Goal: Task Accomplishment & Management: Use online tool/utility

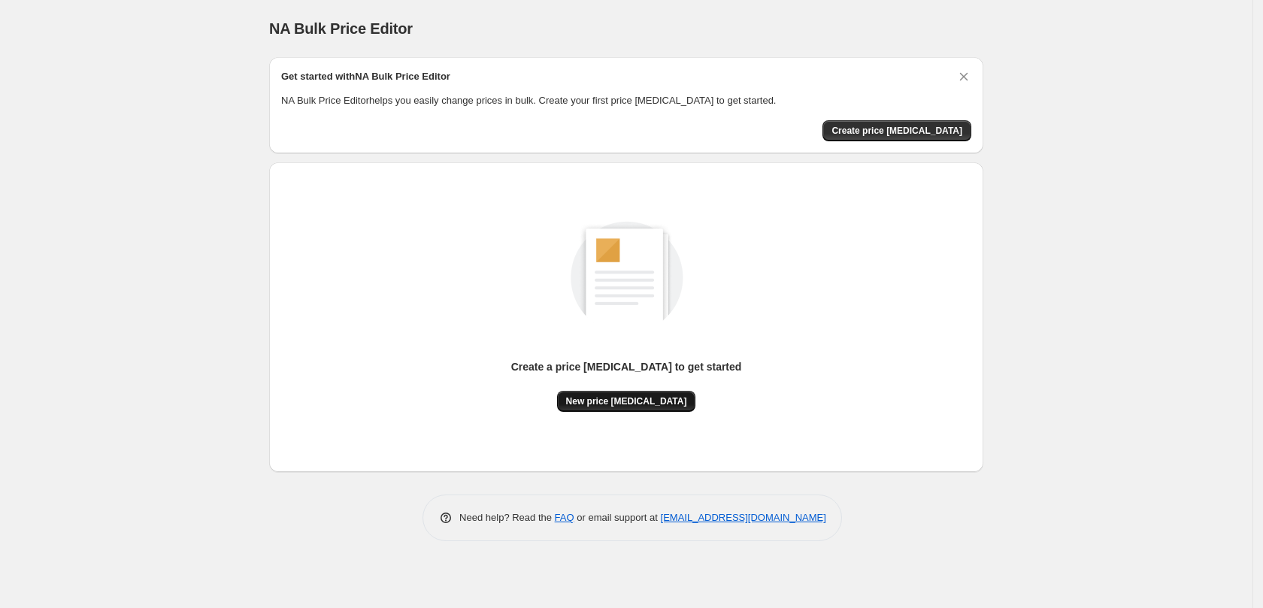
click at [639, 401] on span "New price change job" at bounding box center [626, 401] width 121 height 12
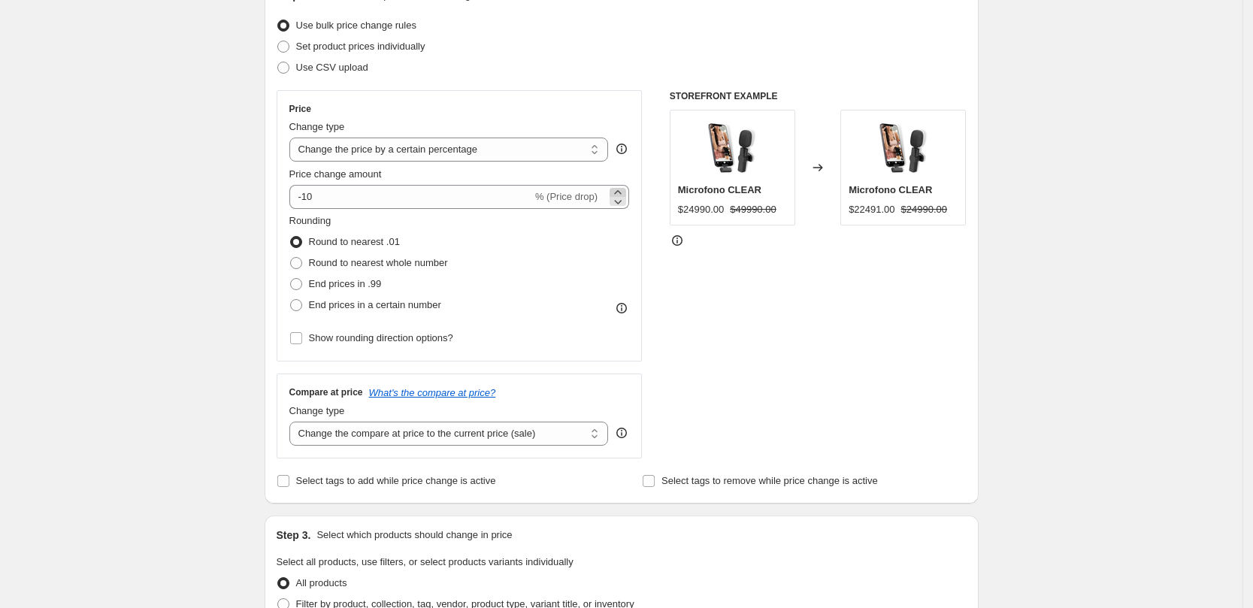
scroll to position [188, 0]
click at [434, 151] on select "Change the price to a certain amount Change the price by a certain amount Chang…" at bounding box center [448, 148] width 319 height 24
select select "no_change"
click at [294, 136] on select "Change the price to a certain amount Change the price by a certain amount Chang…" at bounding box center [448, 148] width 319 height 24
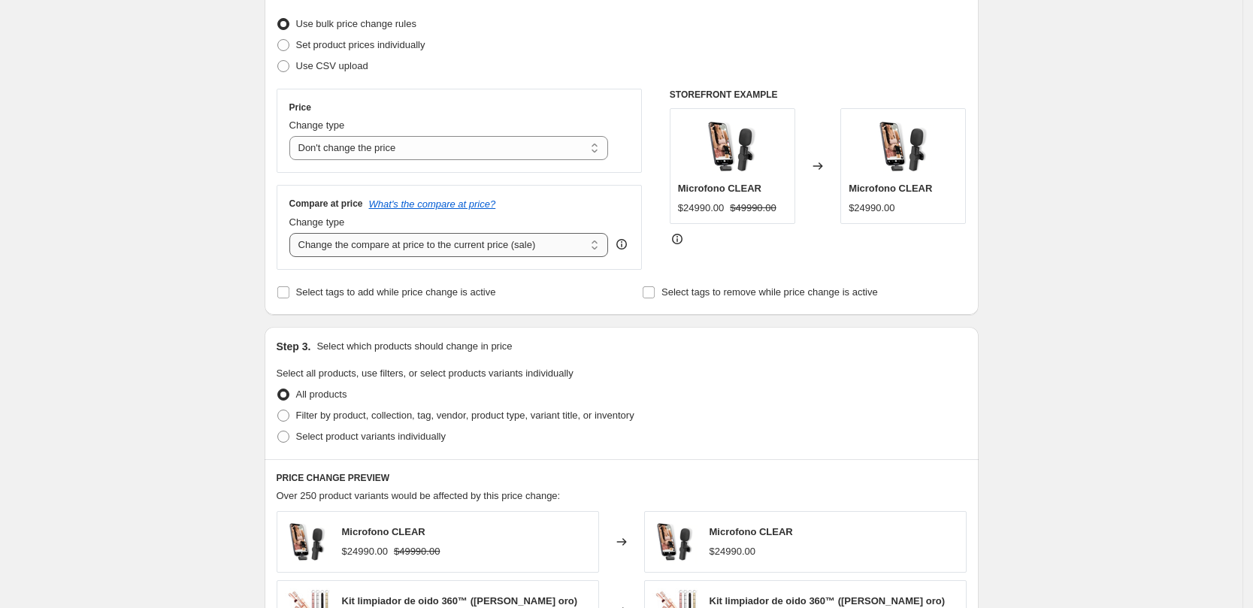
click at [403, 249] on select "Change the compare at price to the current price (sale) Change the compare at p…" at bounding box center [448, 245] width 319 height 24
select select "remove"
click at [294, 233] on select "Change the compare at price to the current price (sale) Change the compare at p…" at bounding box center [448, 245] width 319 height 24
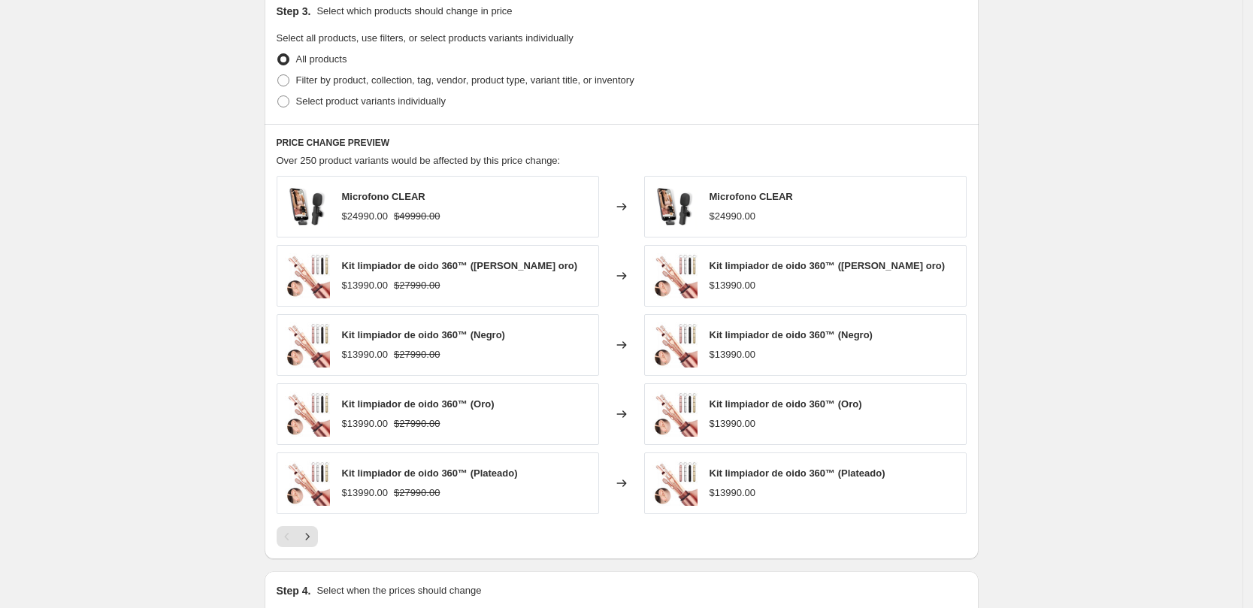
scroll to position [708, 0]
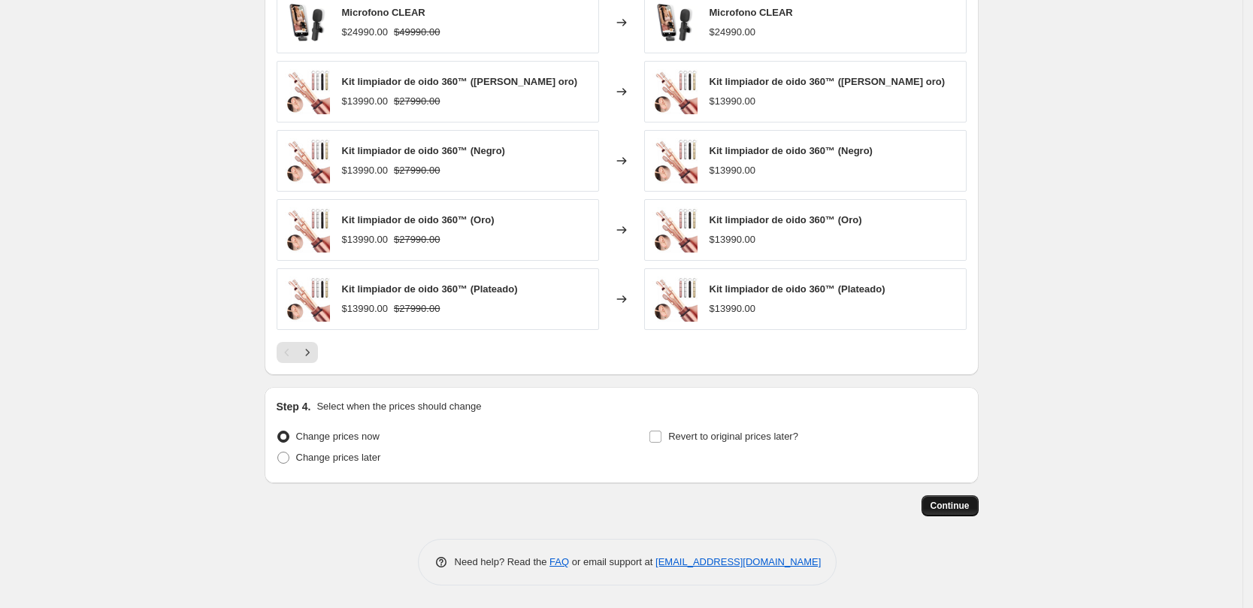
click at [950, 503] on span "Continue" at bounding box center [949, 506] width 39 height 12
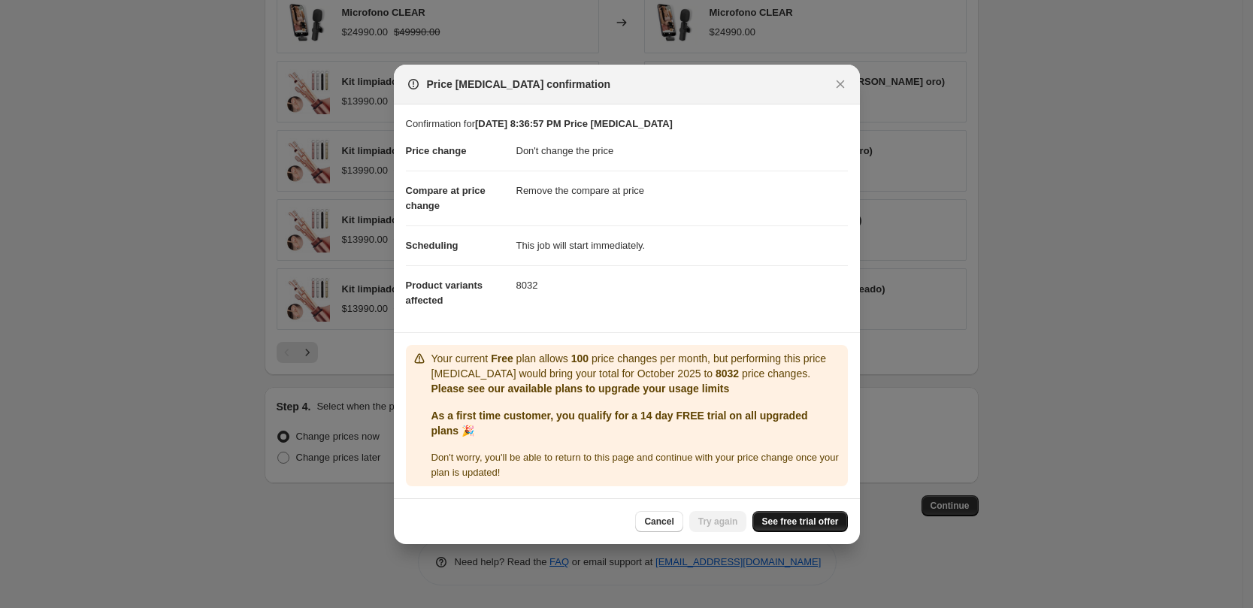
click at [806, 517] on span "See free trial offer" at bounding box center [799, 522] width 77 height 12
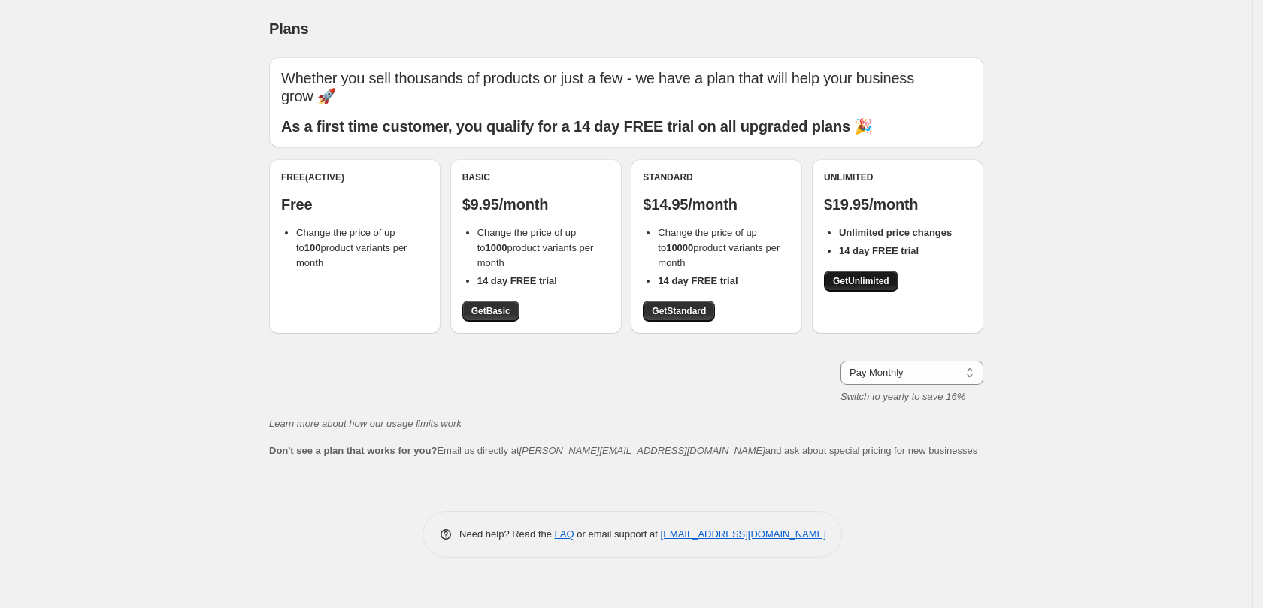
click at [890, 284] on link "Get Unlimited" at bounding box center [861, 281] width 74 height 21
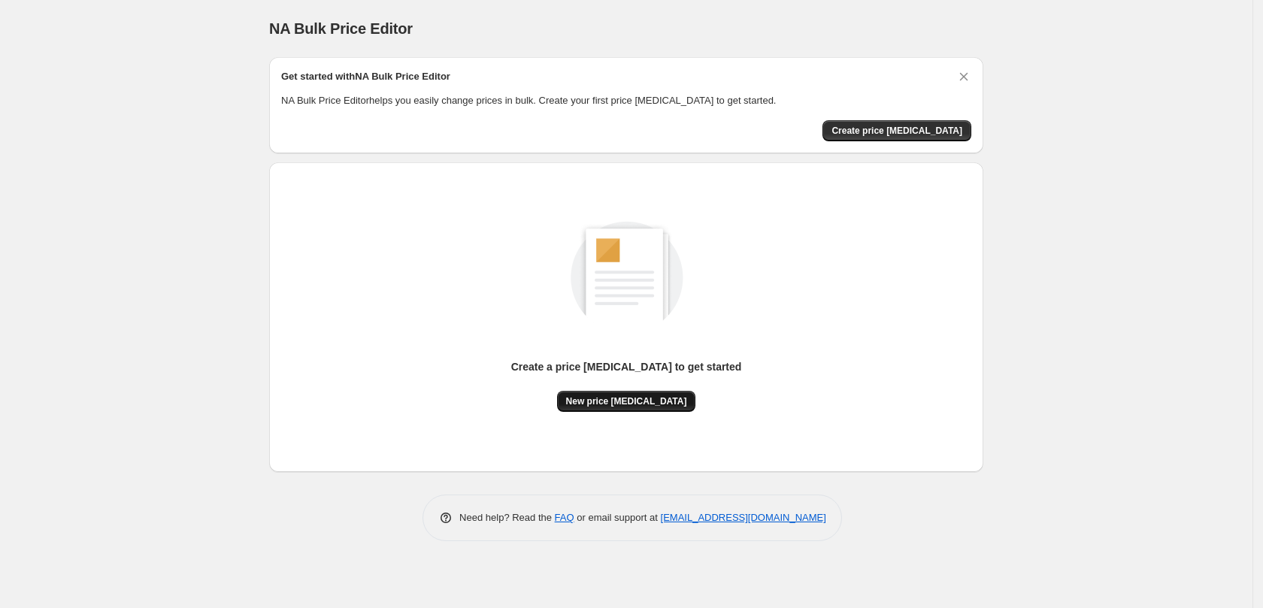
click at [645, 404] on span "New price change job" at bounding box center [626, 401] width 121 height 12
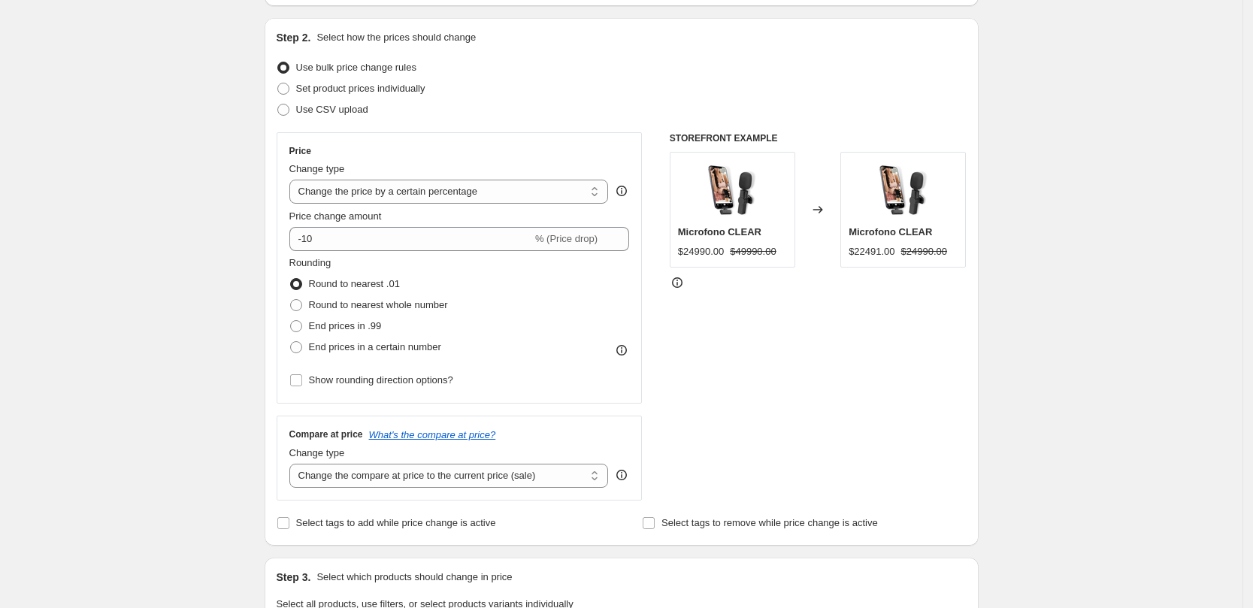
scroll to position [188, 0]
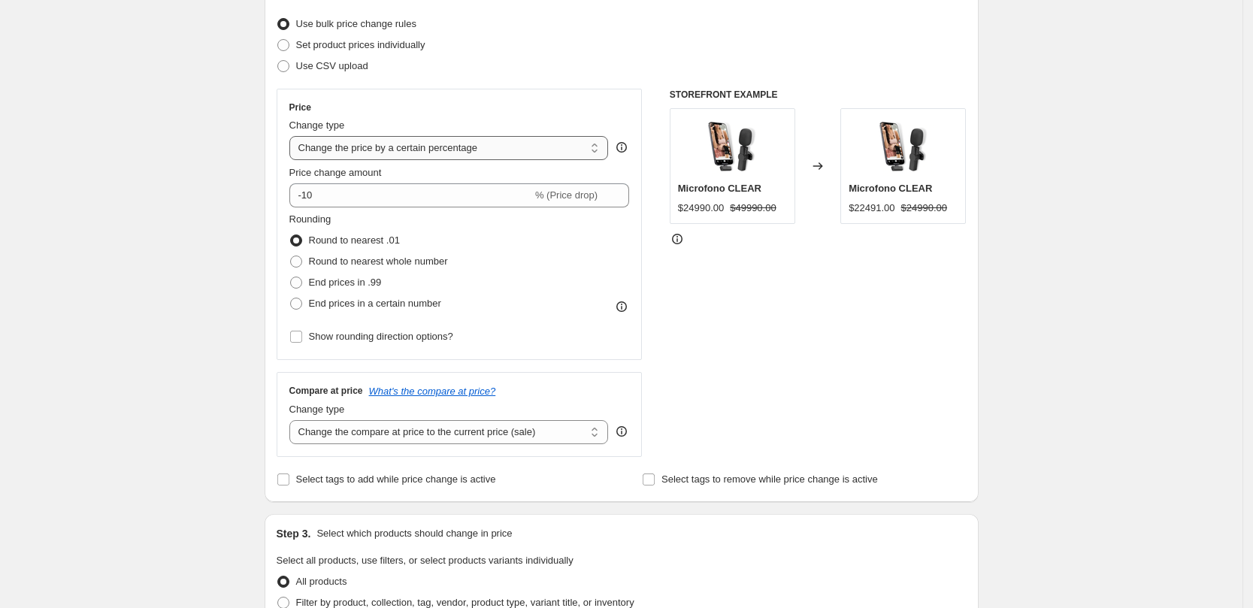
click at [395, 151] on select "Change the price to a certain amount Change the price by a certain amount Chang…" at bounding box center [448, 148] width 319 height 24
click at [405, 93] on div "Price Change type Change the price to a certain amount Change the price by a ce…" at bounding box center [460, 224] width 366 height 271
click at [442, 157] on select "Change the price to a certain amount Change the price by a certain amount Chang…" at bounding box center [448, 148] width 319 height 24
select select "no_change"
click at [294, 136] on select "Change the price to a certain amount Change the price by a certain amount Chang…" at bounding box center [448, 148] width 319 height 24
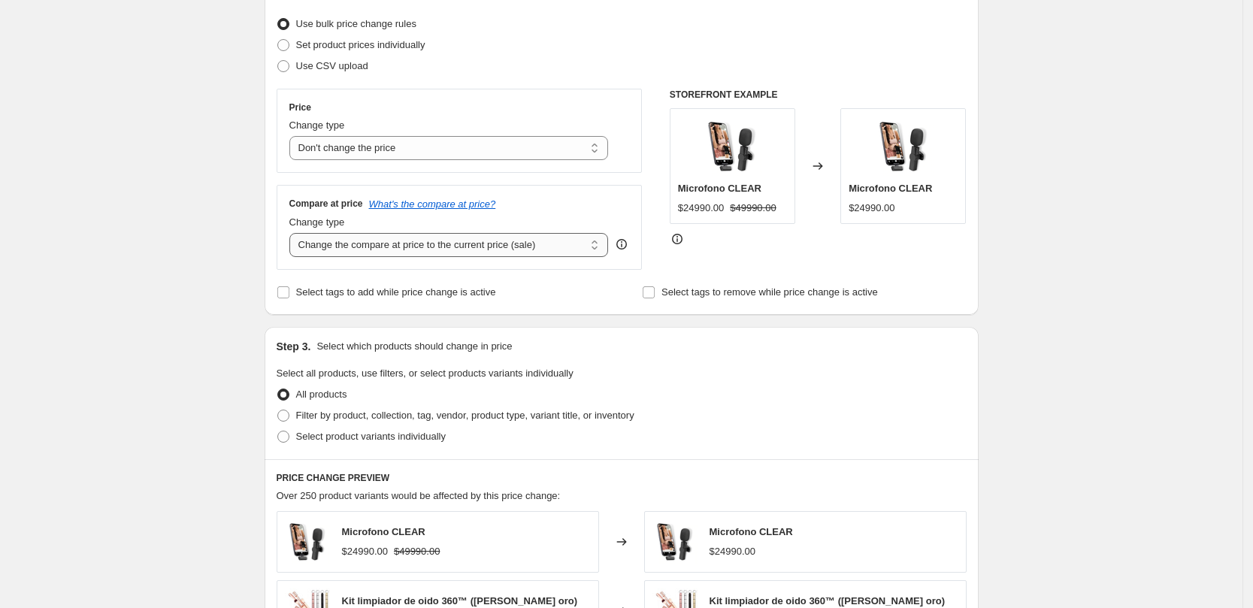
click at [411, 253] on select "Change the compare at price to the current price (sale) Change the compare at p…" at bounding box center [448, 245] width 319 height 24
select select "remove"
click at [294, 233] on select "Change the compare at price to the current price (sale) Change the compare at p…" at bounding box center [448, 245] width 319 height 24
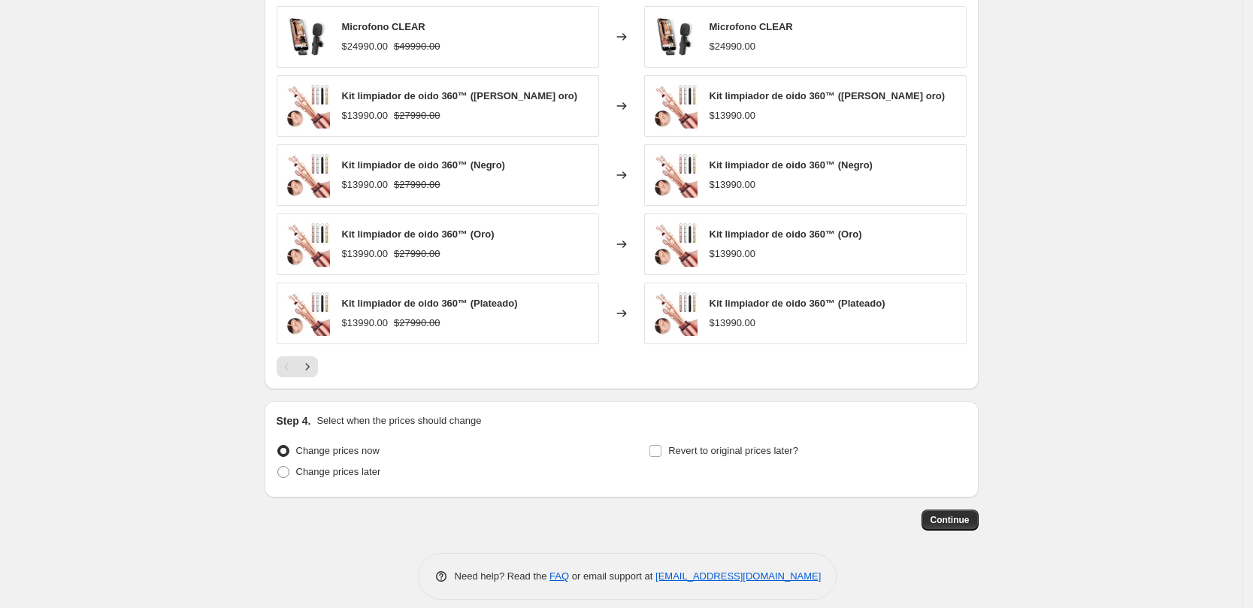
scroll to position [708, 0]
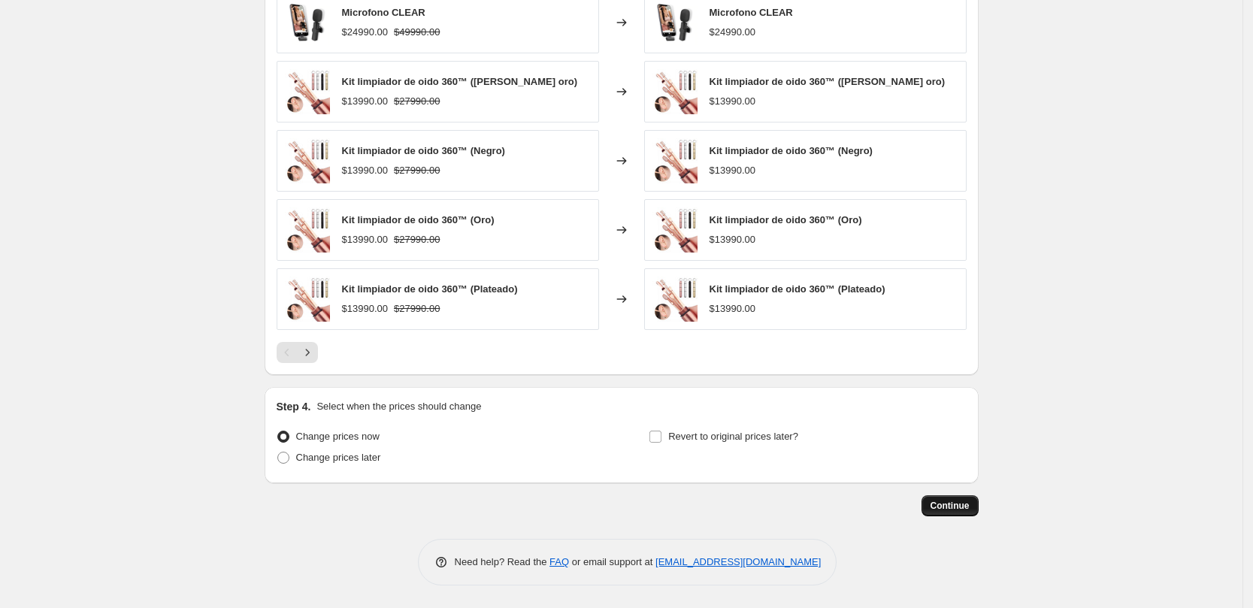
click at [956, 510] on span "Continue" at bounding box center [949, 506] width 39 height 12
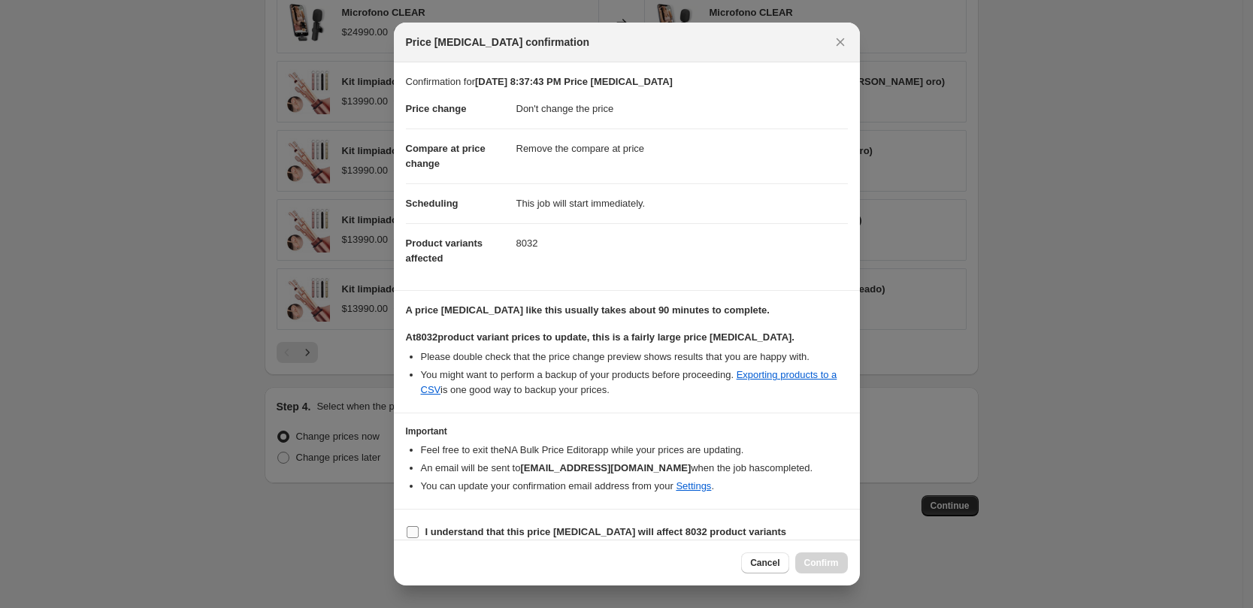
click at [548, 534] on b "I understand that this price change job will affect 8032 product variants" at bounding box center [605, 531] width 361 height 11
click at [419, 534] on input "I understand that this price change job will affect 8032 product variants" at bounding box center [413, 532] width 12 height 12
checkbox input "true"
click at [809, 563] on span "Confirm" at bounding box center [821, 563] width 35 height 12
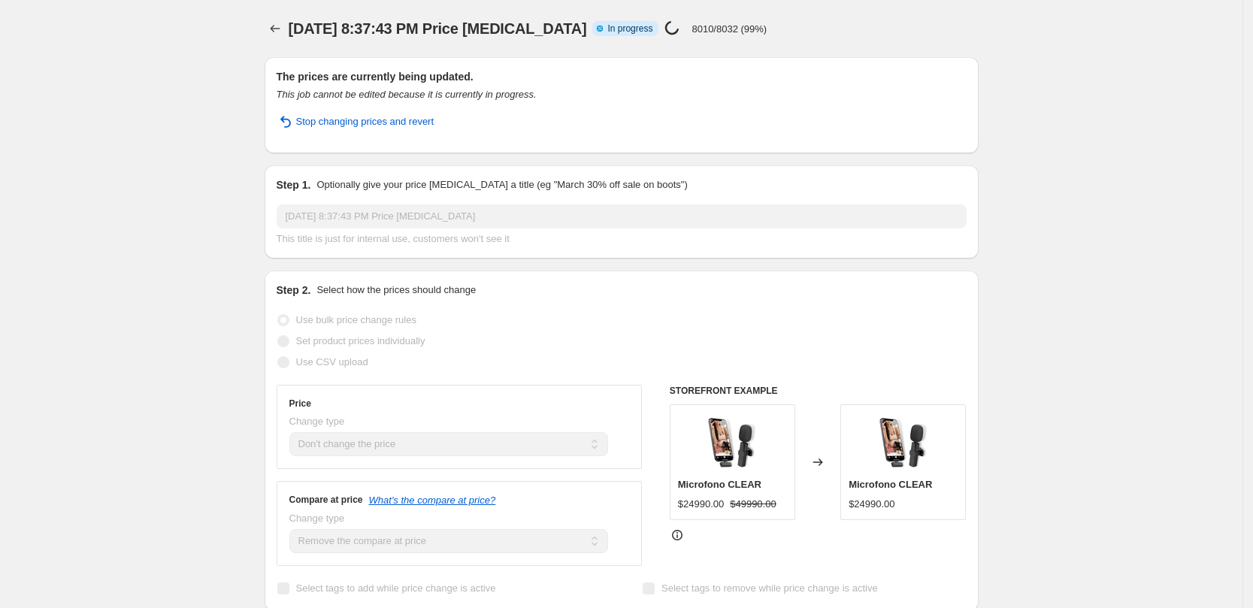
select select "no_change"
select select "remove"
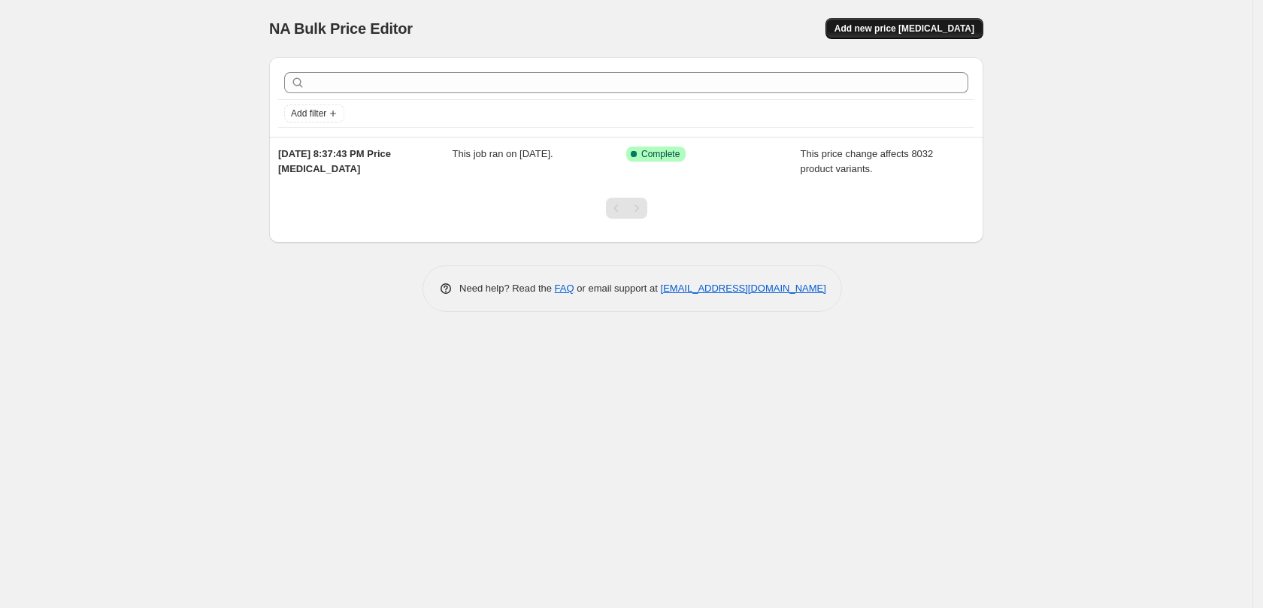
click at [939, 30] on span "Add new price [MEDICAL_DATA]" at bounding box center [904, 29] width 140 height 12
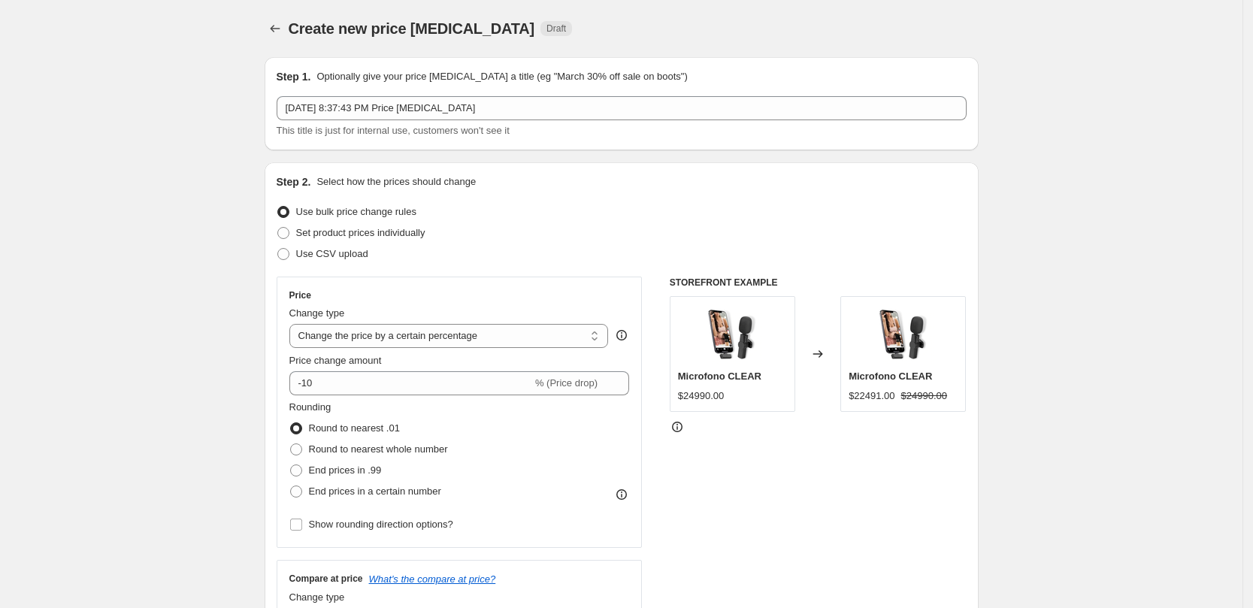
click at [432, 320] on div "Change type" at bounding box center [448, 313] width 319 height 15
click at [443, 332] on select "Change the price to a certain amount Change the price by a certain amount Chang…" at bounding box center [448, 336] width 319 height 24
select select "pcap"
click at [294, 324] on select "Change the price to a certain amount Change the price by a certain amount Chang…" at bounding box center [448, 336] width 319 height 24
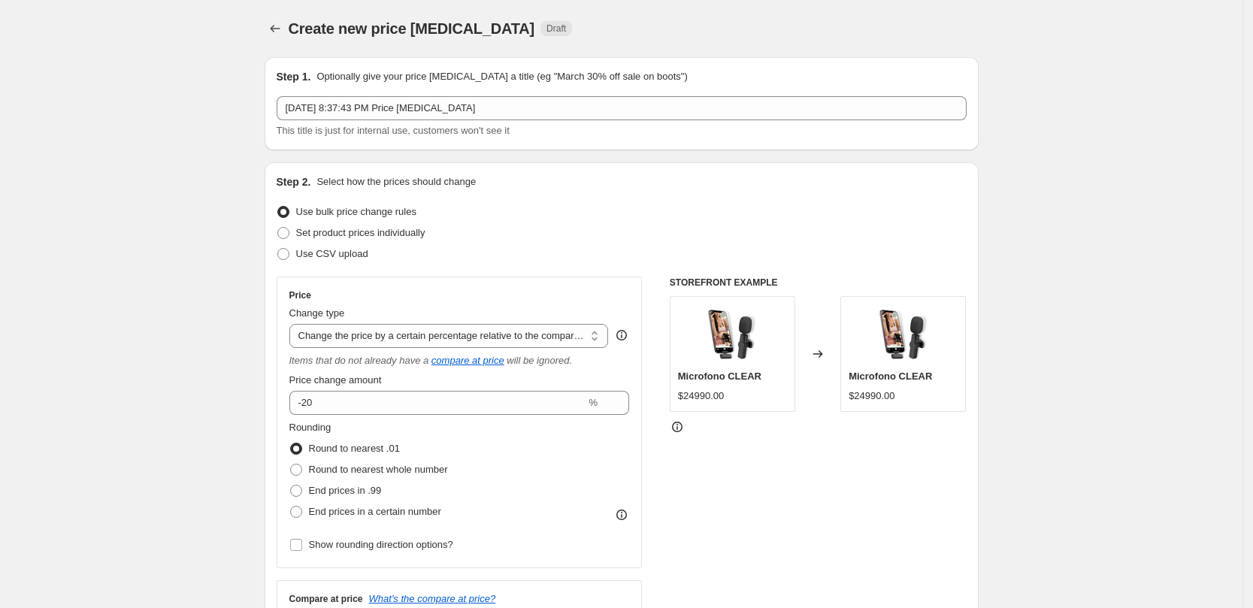
type input "-20"
click at [516, 331] on select "Change the price to a certain amount Change the price by a certain amount Chang…" at bounding box center [448, 336] width 319 height 24
select select "no_change"
click at [294, 324] on select "Change the price to a certain amount Change the price by a certain amount Chang…" at bounding box center [448, 336] width 319 height 24
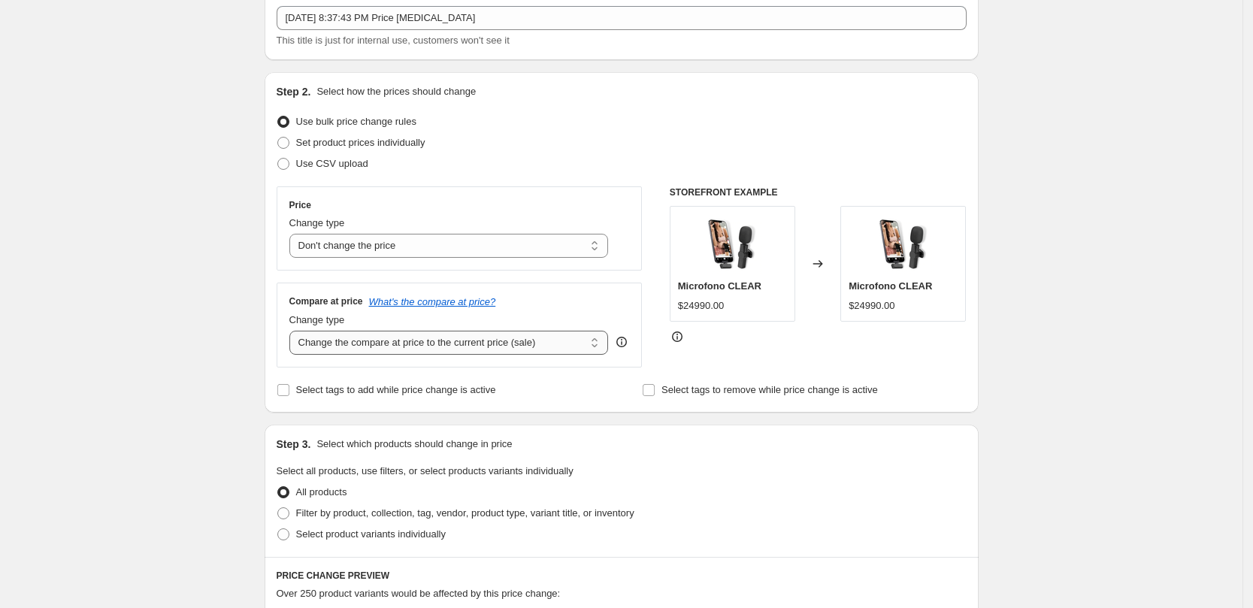
scroll to position [94, 0]
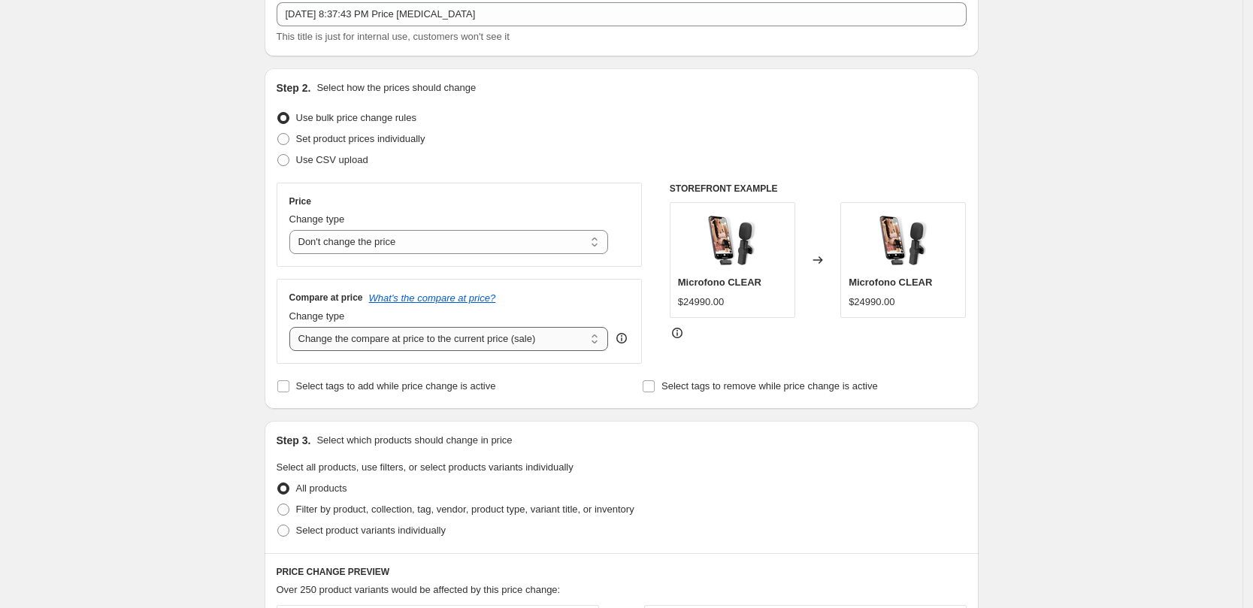
click at [473, 331] on select "Change the compare at price to the current price (sale) Change the compare at p…" at bounding box center [448, 339] width 319 height 24
select select "pp"
click at [294, 327] on select "Change the compare at price to the current price (sale) Change the compare at p…" at bounding box center [448, 339] width 319 height 24
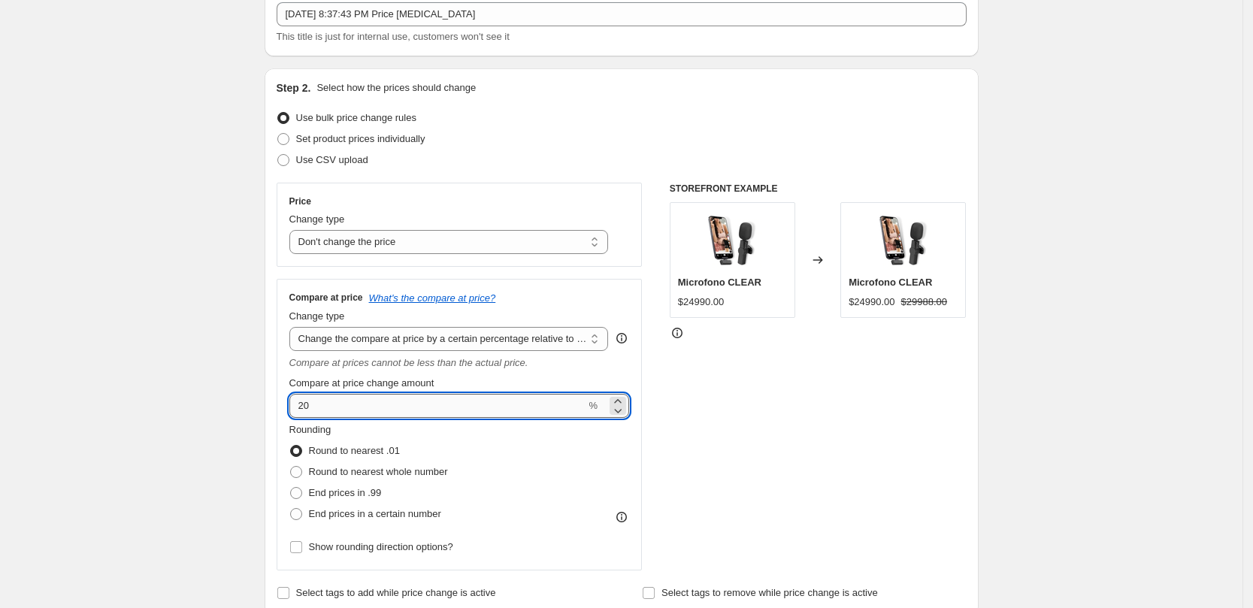
click at [436, 415] on input "20" at bounding box center [437, 406] width 297 height 24
click at [435, 414] on input "20" at bounding box center [437, 406] width 297 height 24
type input "120"
click at [302, 513] on span at bounding box center [296, 514] width 12 height 12
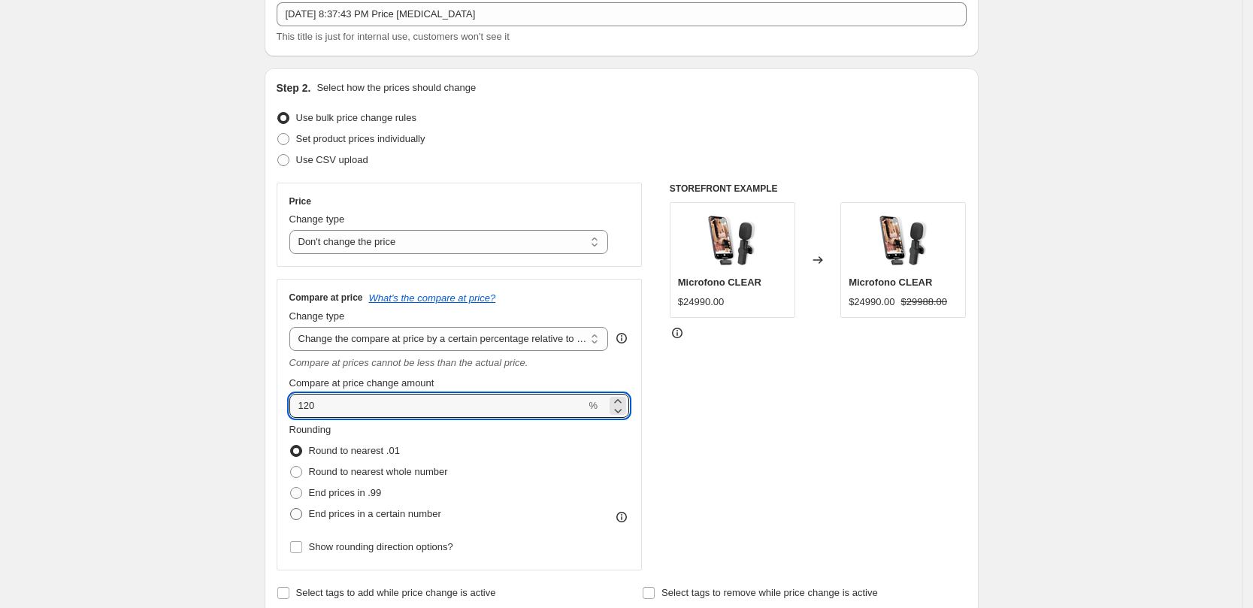
click at [291, 509] on input "End prices in a certain number" at bounding box center [290, 508] width 1 height 1
radio input "true"
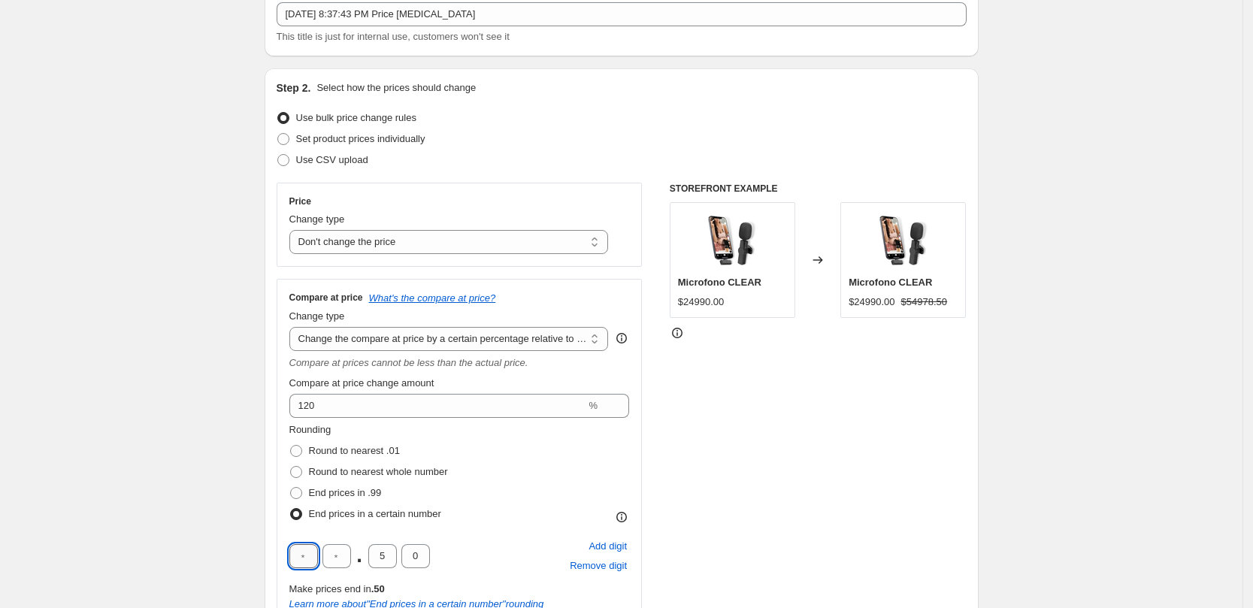
click at [312, 553] on input "text" at bounding box center [303, 556] width 29 height 24
type input "9"
click at [468, 539] on div "9 9 . 0 Add digit Remove digit" at bounding box center [459, 556] width 340 height 39
click at [394, 556] on input "text" at bounding box center [382, 556] width 29 height 24
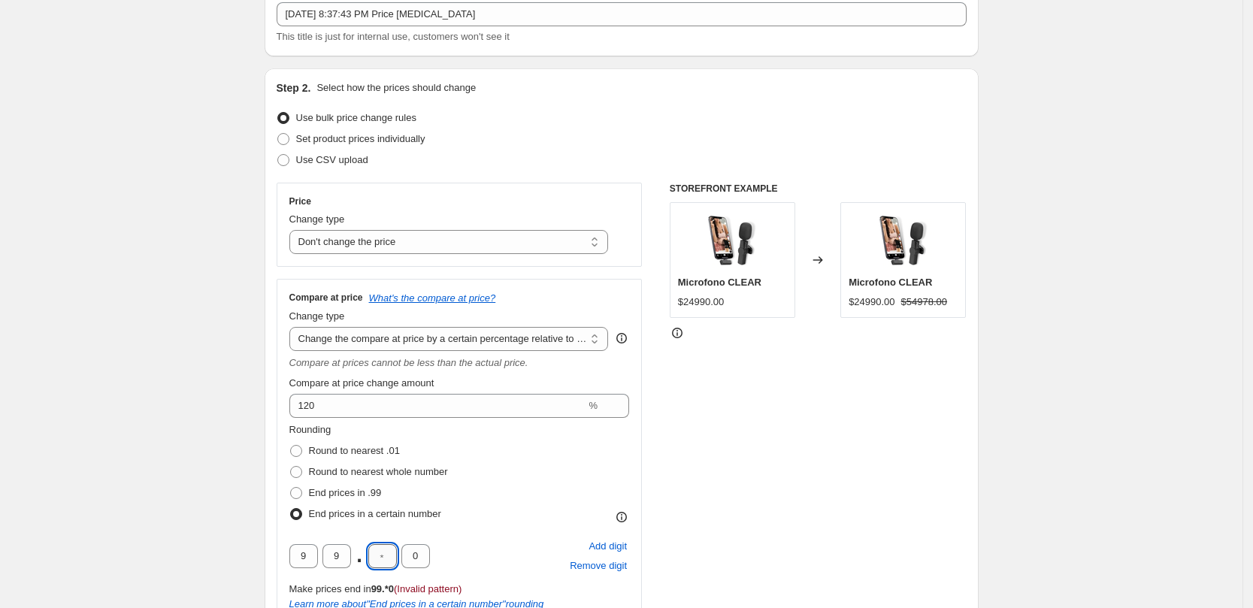
type input "0"
click at [507, 539] on div "9 9 . 0 0 Add digit Remove digit" at bounding box center [459, 556] width 340 height 39
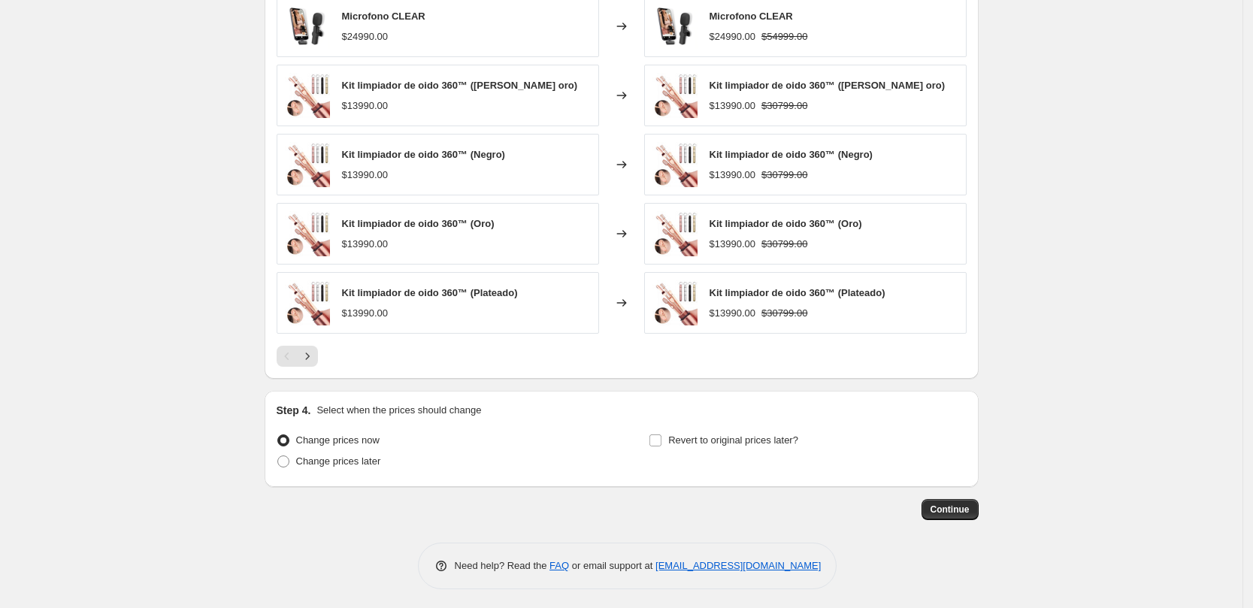
scroll to position [1002, 0]
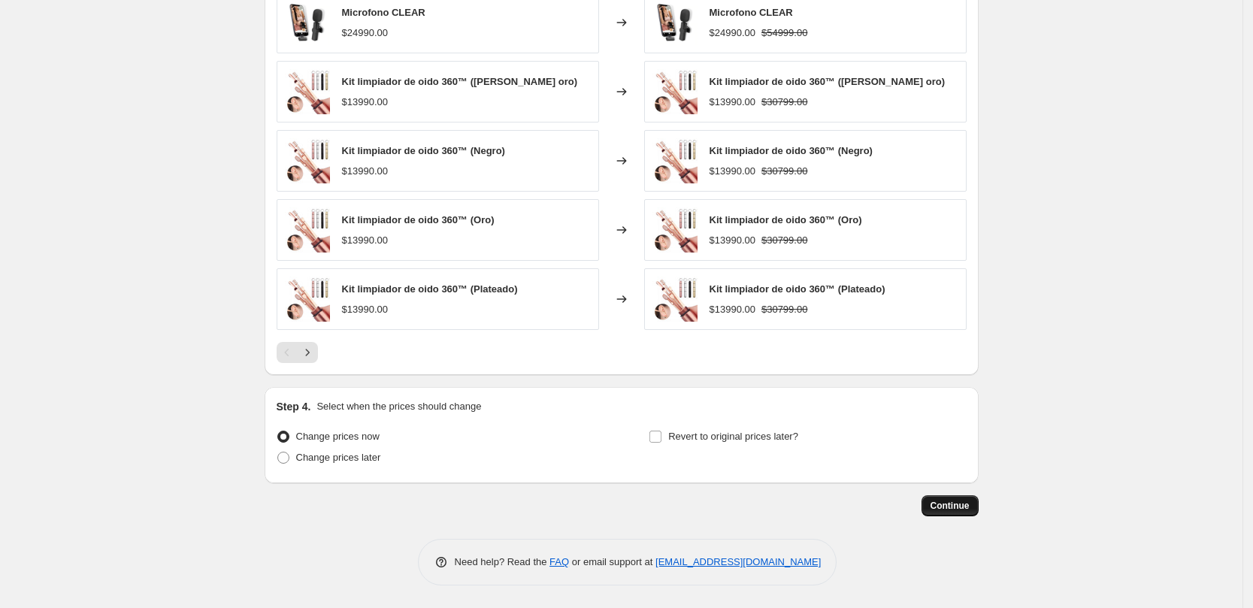
click at [969, 505] on span "Continue" at bounding box center [949, 506] width 39 height 12
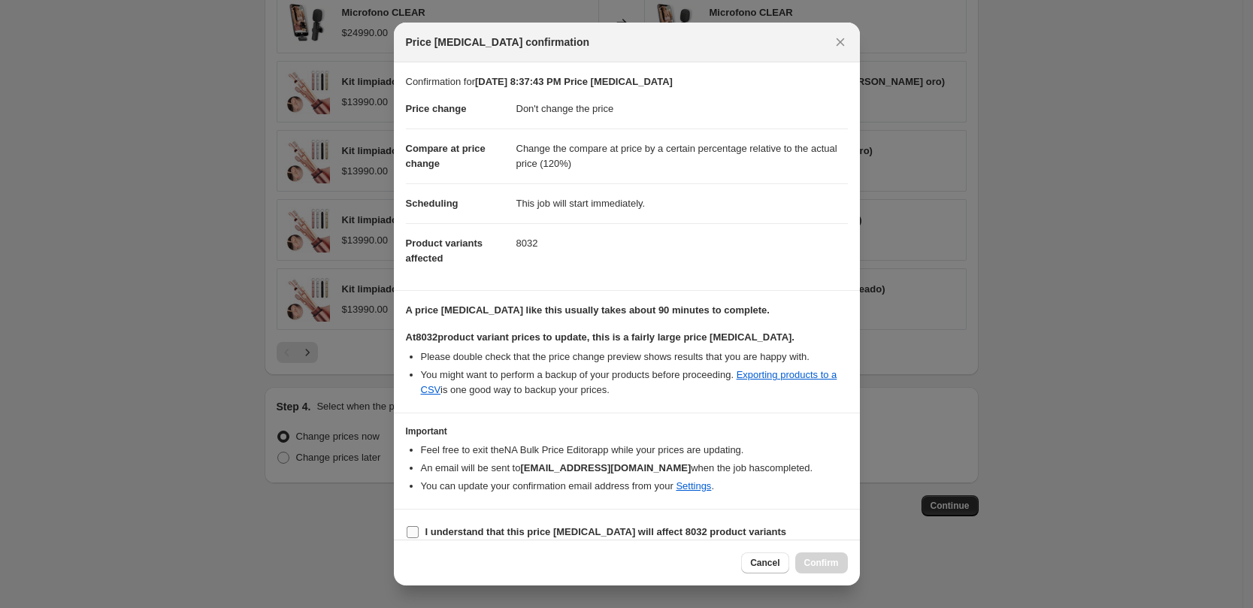
click at [439, 534] on b "I understand that this price change job will affect 8032 product variants" at bounding box center [605, 531] width 361 height 11
click at [419, 534] on input "I understand that this price change job will affect 8032 product variants" at bounding box center [413, 532] width 12 height 12
checkbox input "true"
click at [829, 562] on span "Confirm" at bounding box center [821, 563] width 35 height 12
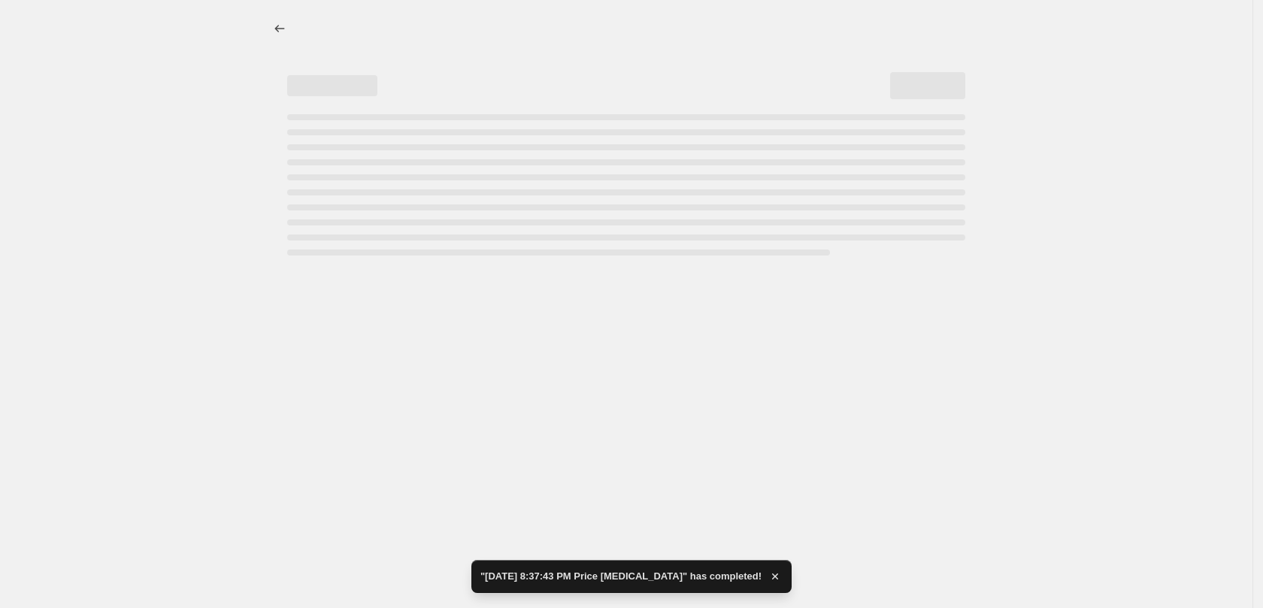
select select "no_change"
select select "pp"
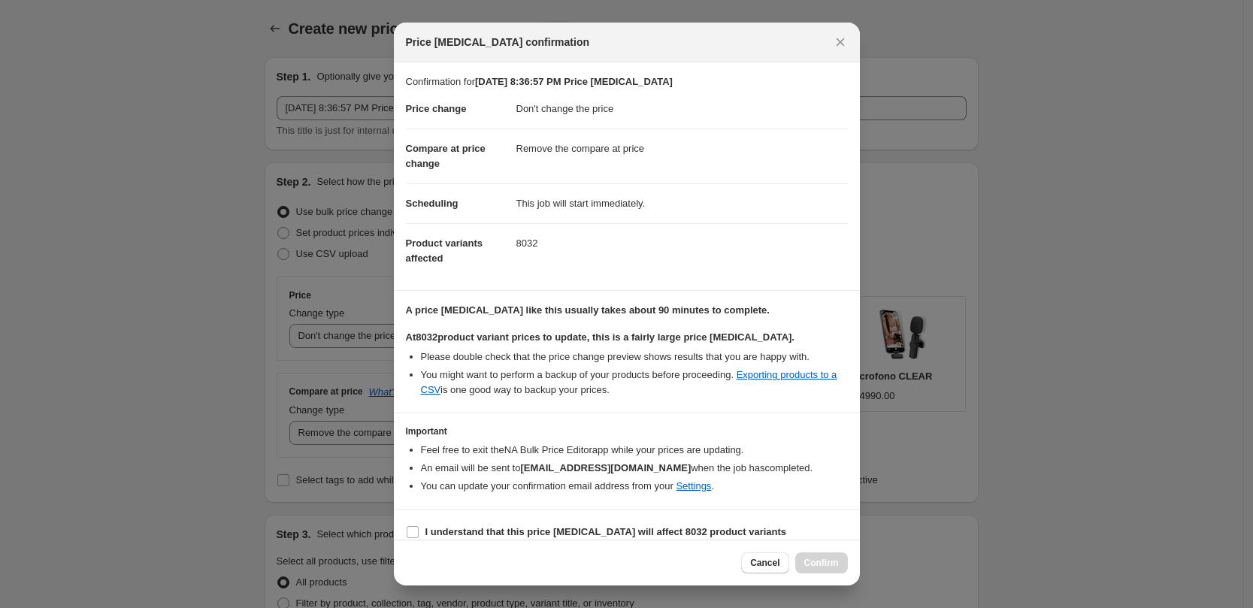
select select "no_change"
select select "remove"
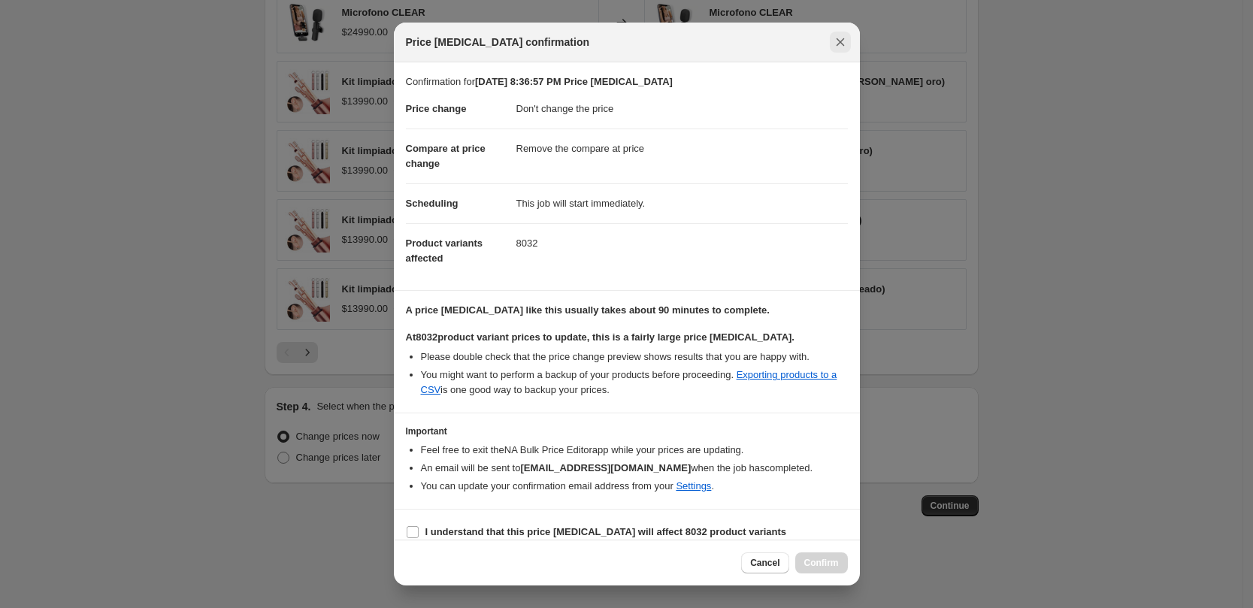
click at [842, 38] on icon "Close" at bounding box center [840, 42] width 15 height 15
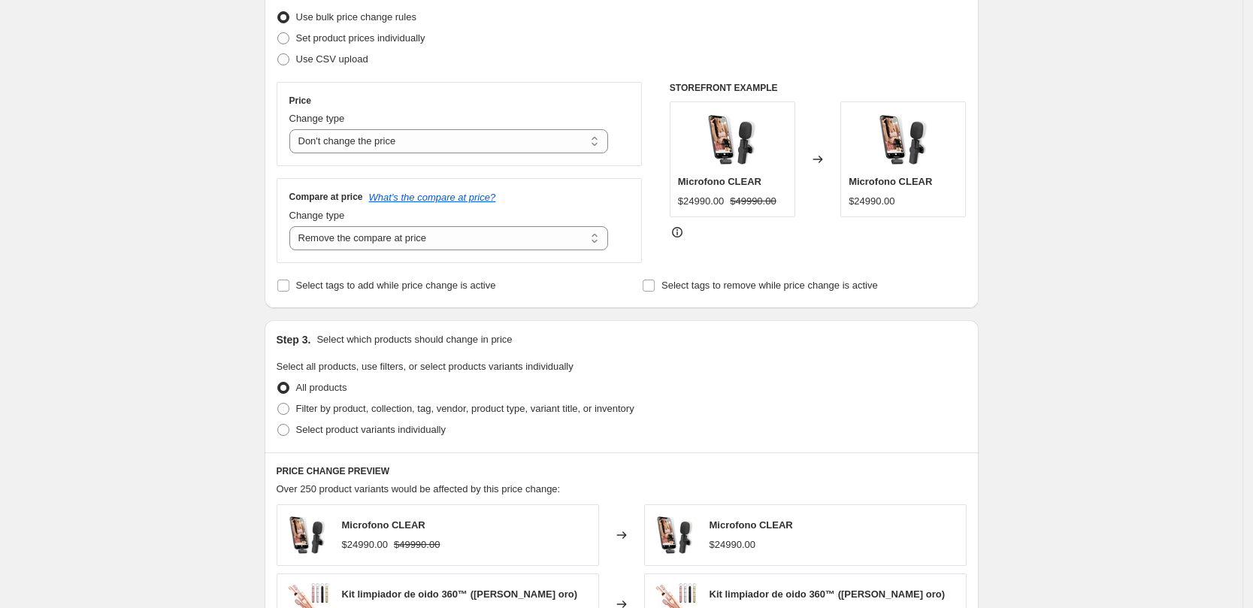
scroll to position [0, 0]
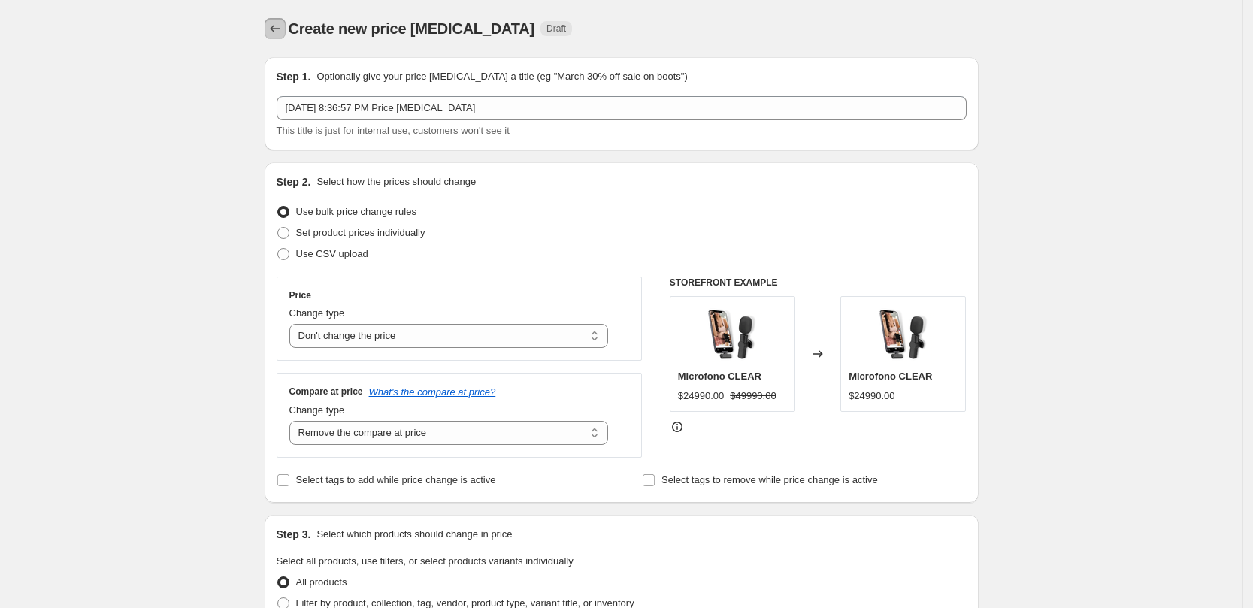
click at [277, 29] on icon "Price change jobs" at bounding box center [275, 29] width 10 height 8
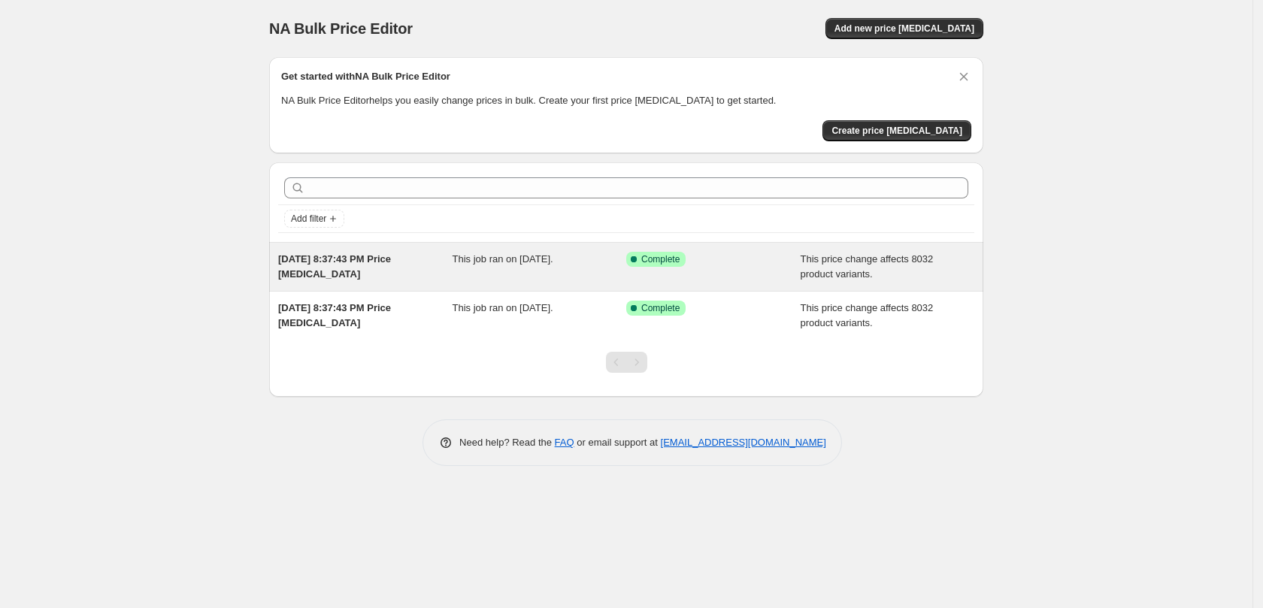
click at [391, 261] on span "[DATE] 8:37:43 PM Price [MEDICAL_DATA]" at bounding box center [334, 266] width 113 height 26
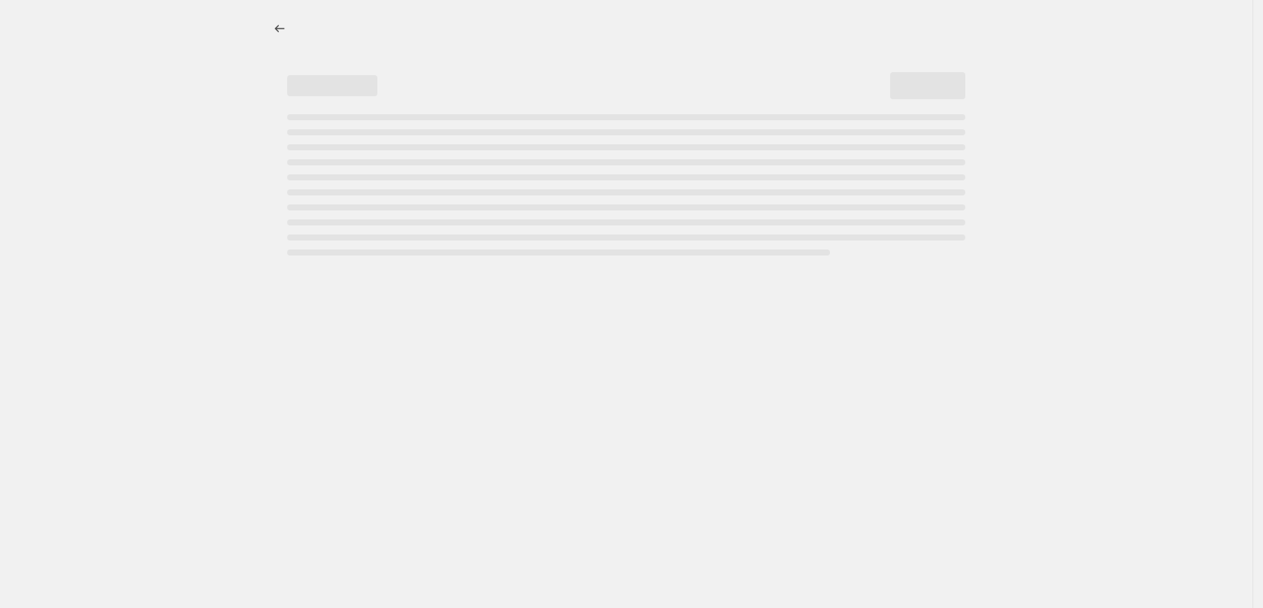
select select "no_change"
select select "pp"
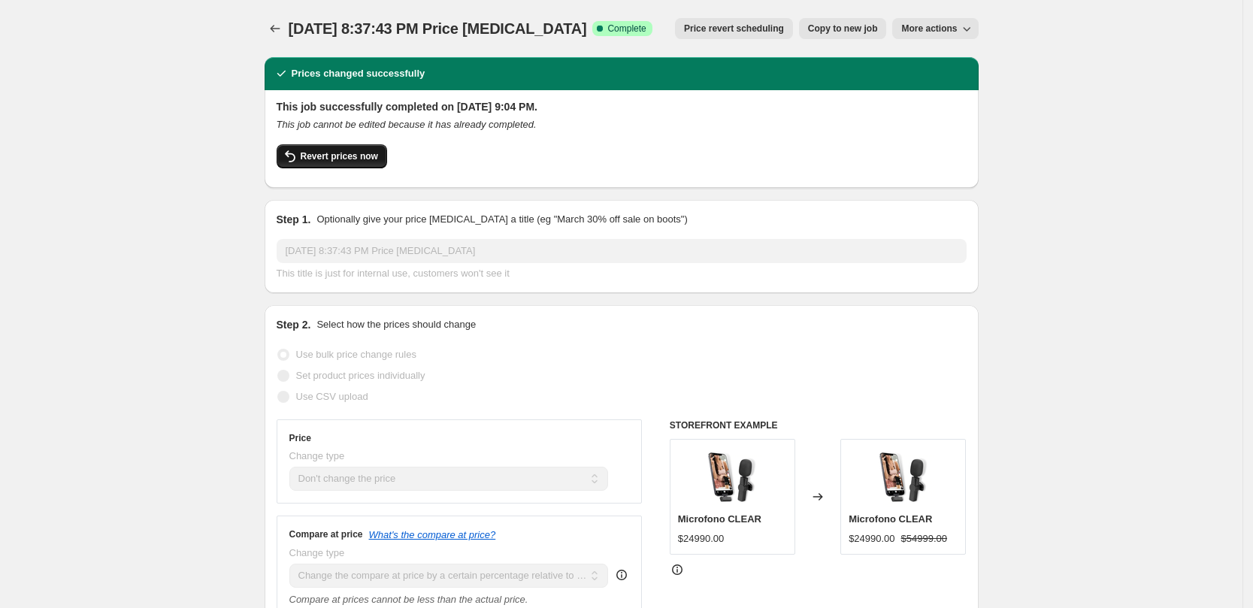
click at [368, 158] on span "Revert prices now" at bounding box center [339, 156] width 77 height 12
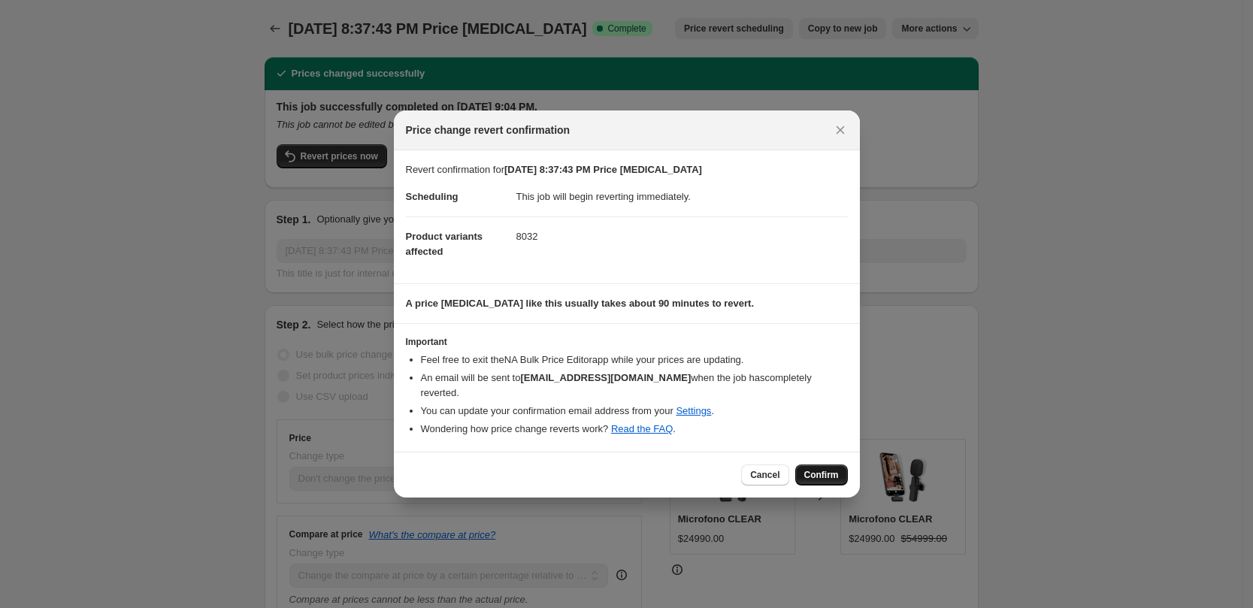
click at [831, 469] on span "Confirm" at bounding box center [821, 475] width 35 height 12
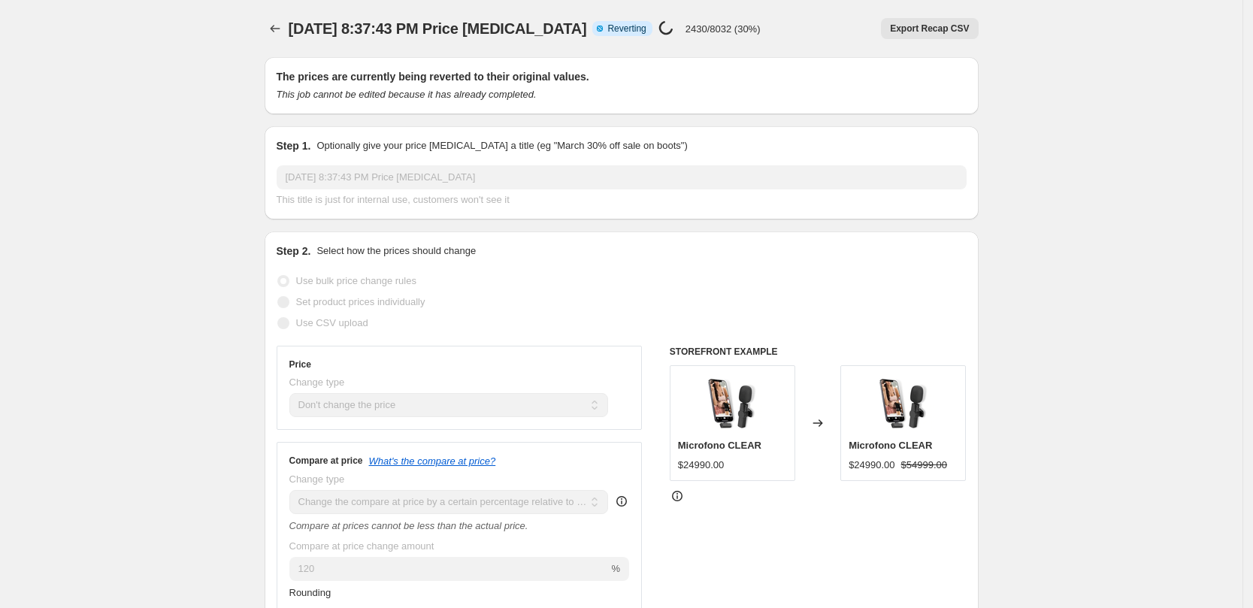
click at [733, 31] on p "2430/8032 (30%)" at bounding box center [722, 28] width 75 height 11
click at [742, 31] on p "2430/8032 (30%)" at bounding box center [722, 28] width 75 height 11
click at [743, 31] on p "2430/8032 (30%)" at bounding box center [722, 28] width 75 height 11
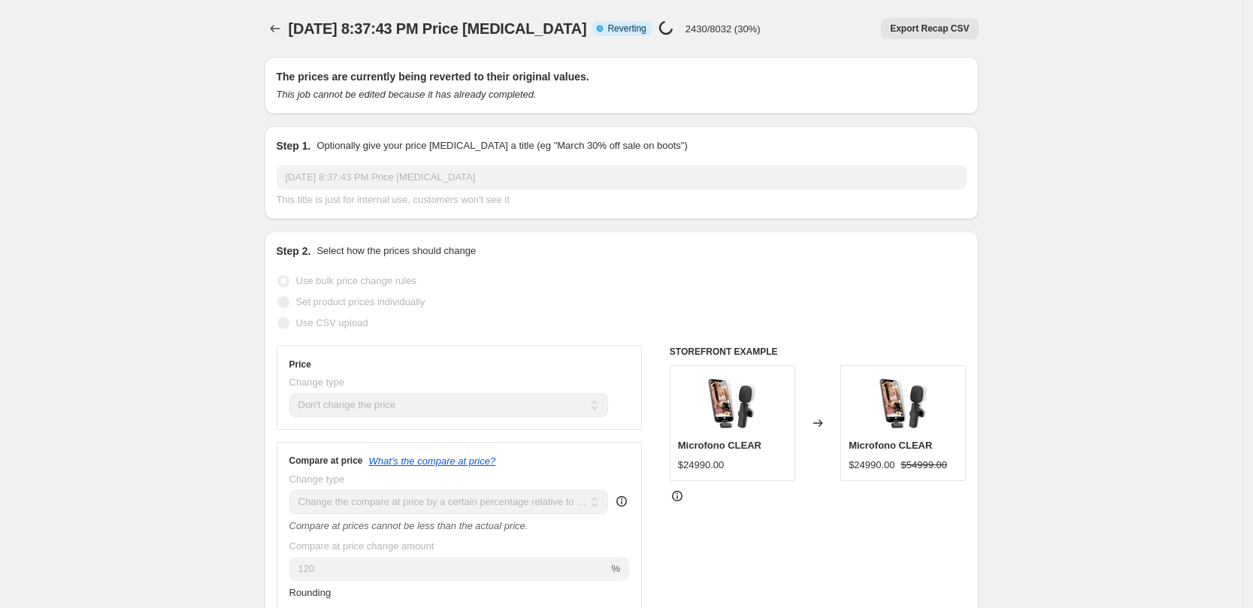
drag, startPoint x: 761, startPoint y: 86, endPoint x: 758, endPoint y: 64, distance: 22.9
click at [761, 77] on div "The prices are currently being reverted to their original values. This job cann…" at bounding box center [622, 85] width 690 height 33
click at [670, 164] on div "Step 1. Optionally give your price change job a title (eg "March 30% off sale o…" at bounding box center [622, 172] width 690 height 69
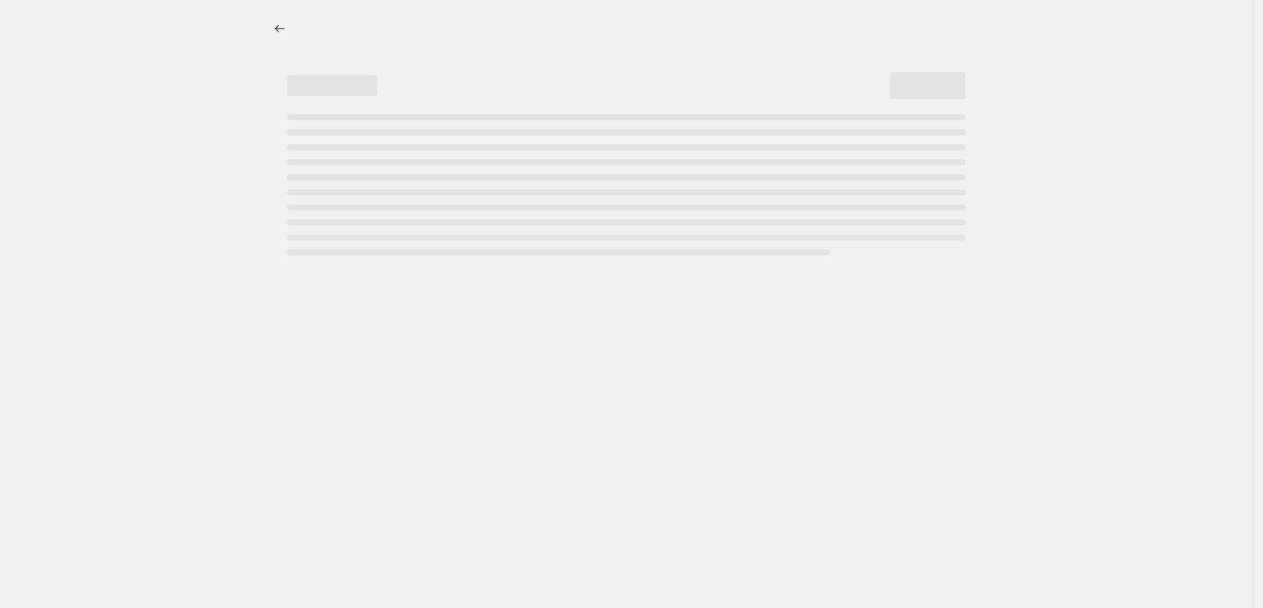
select select "no_change"
select select "pp"
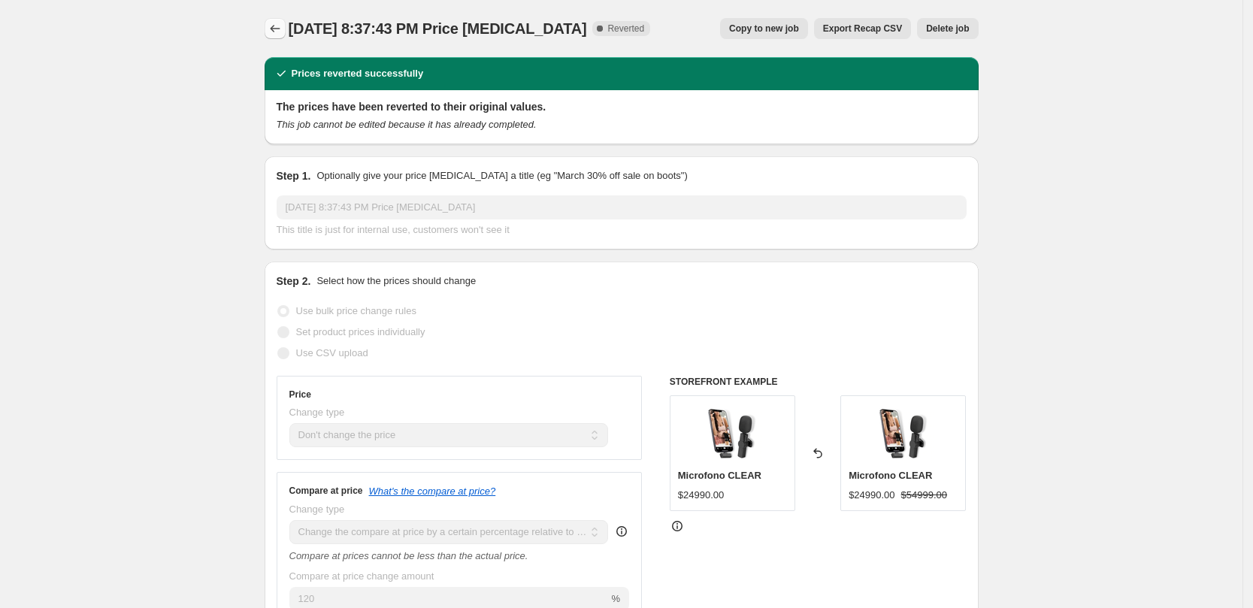
click at [273, 23] on icon "Price change jobs" at bounding box center [275, 28] width 15 height 15
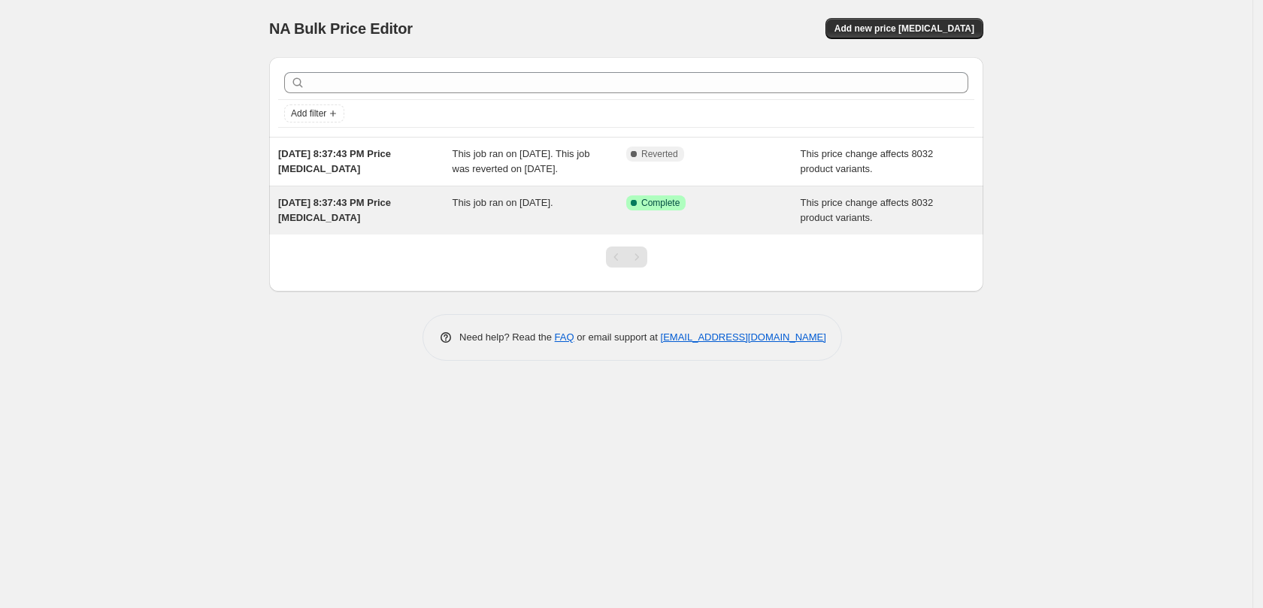
click at [477, 208] on span "This job ran on [DATE]." at bounding box center [502, 202] width 101 height 11
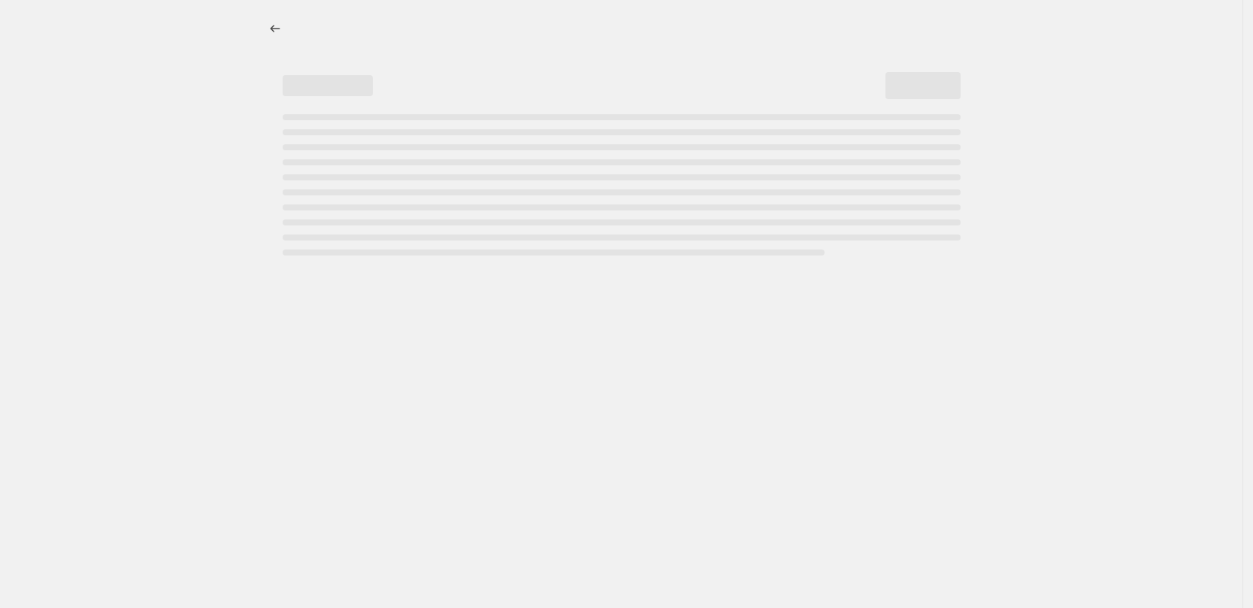
select select "no_change"
select select "remove"
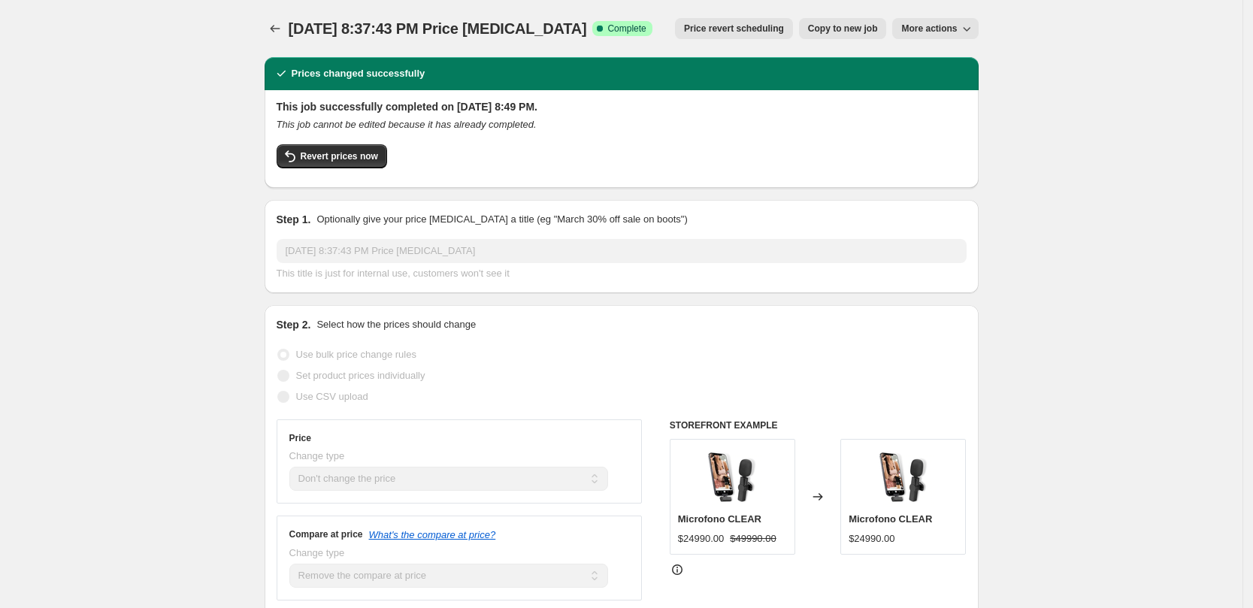
click at [911, 23] on span "More actions" at bounding box center [929, 29] width 56 height 12
click at [344, 156] on span "Revert prices now" at bounding box center [339, 156] width 77 height 12
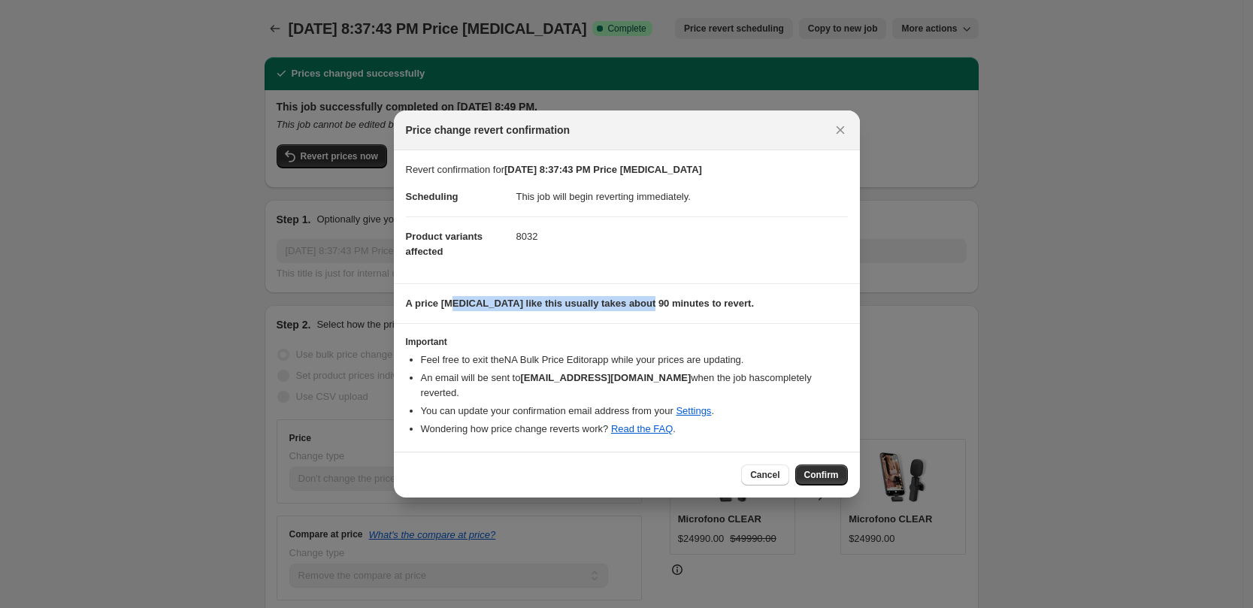
drag, startPoint x: 453, startPoint y: 315, endPoint x: 637, endPoint y: 313, distance: 183.4
click at [637, 309] on b "A price [MEDICAL_DATA] like this usually takes about 90 minutes to revert." at bounding box center [580, 303] width 349 height 11
click at [814, 469] on span "Confirm" at bounding box center [821, 475] width 35 height 12
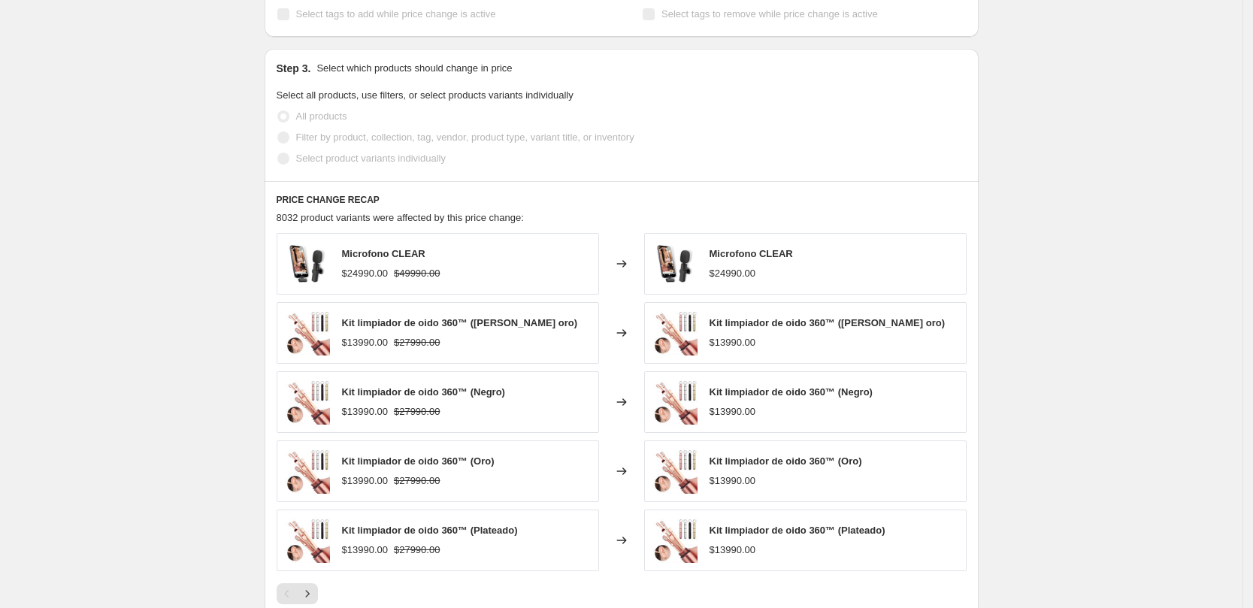
scroll to position [744, 0]
